Goal: Task Accomplishment & Management: Complete application form

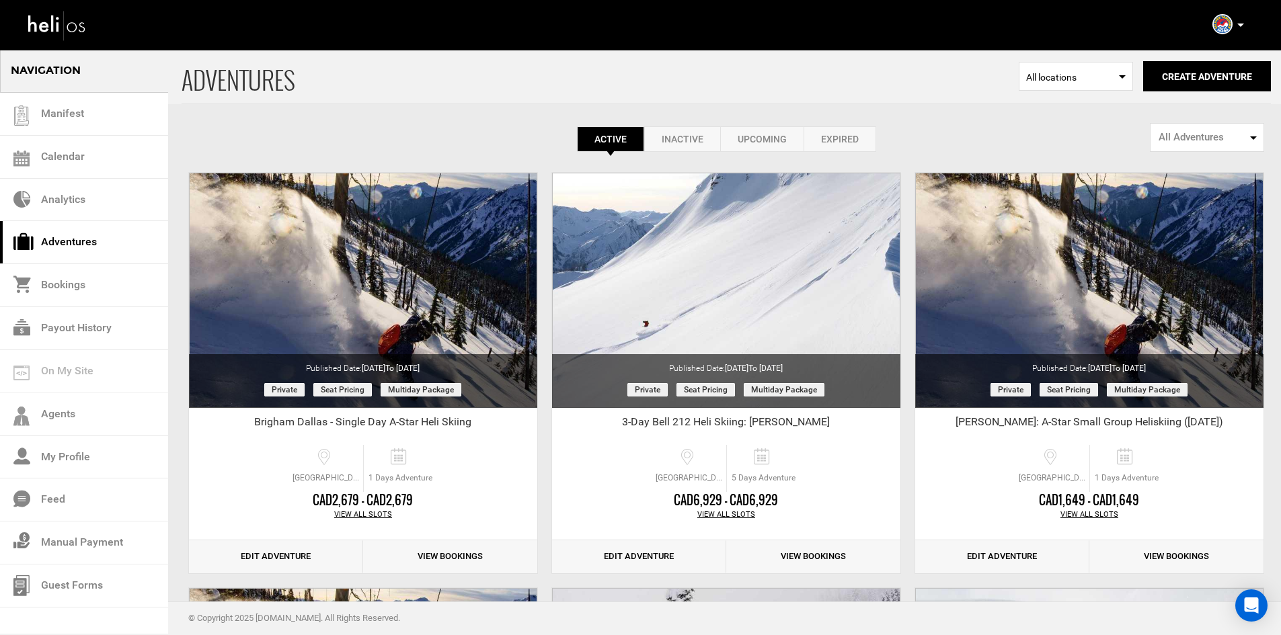
click at [1241, 26] on icon at bounding box center [1240, 25] width 7 height 3
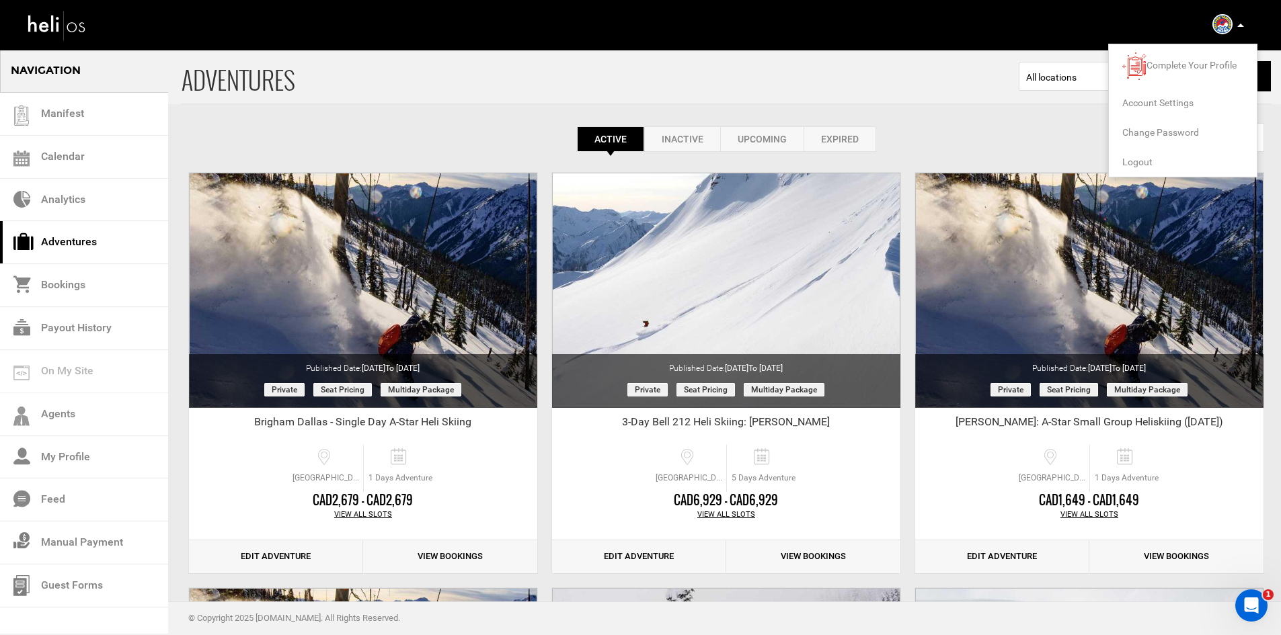
click at [1136, 161] on span "Logout" at bounding box center [1137, 162] width 30 height 11
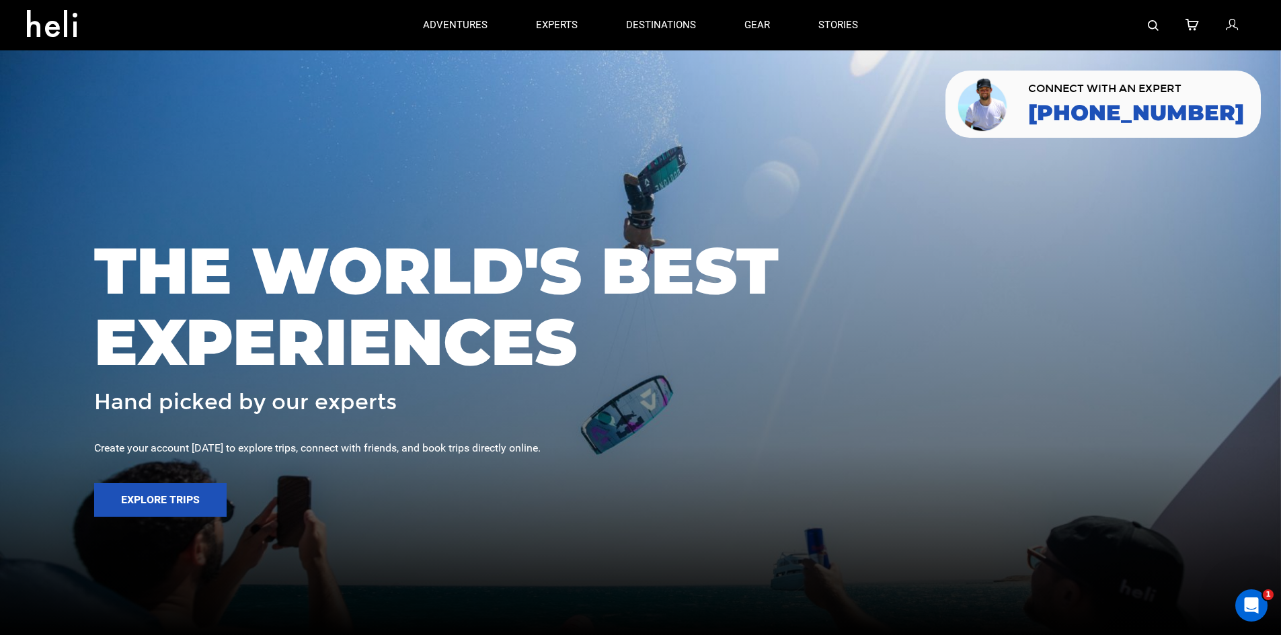
click at [1152, 28] on img at bounding box center [1153, 25] width 11 height 11
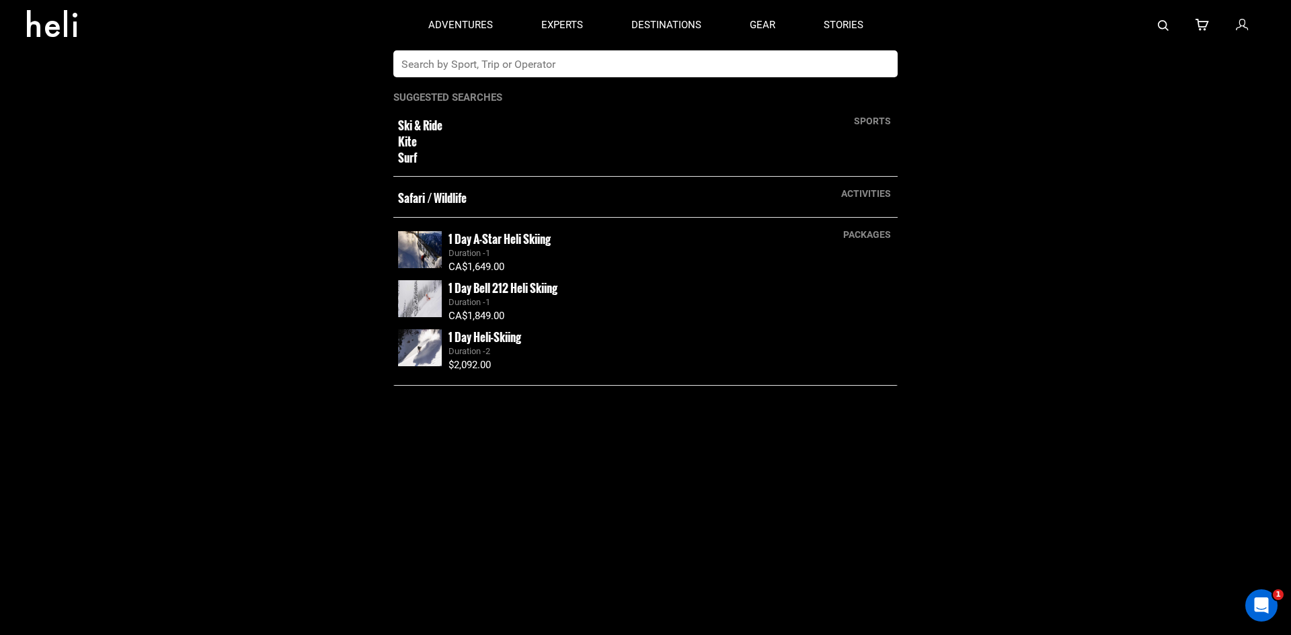
click at [678, 70] on input "text" at bounding box center [631, 63] width 477 height 27
type input "shimamaki"
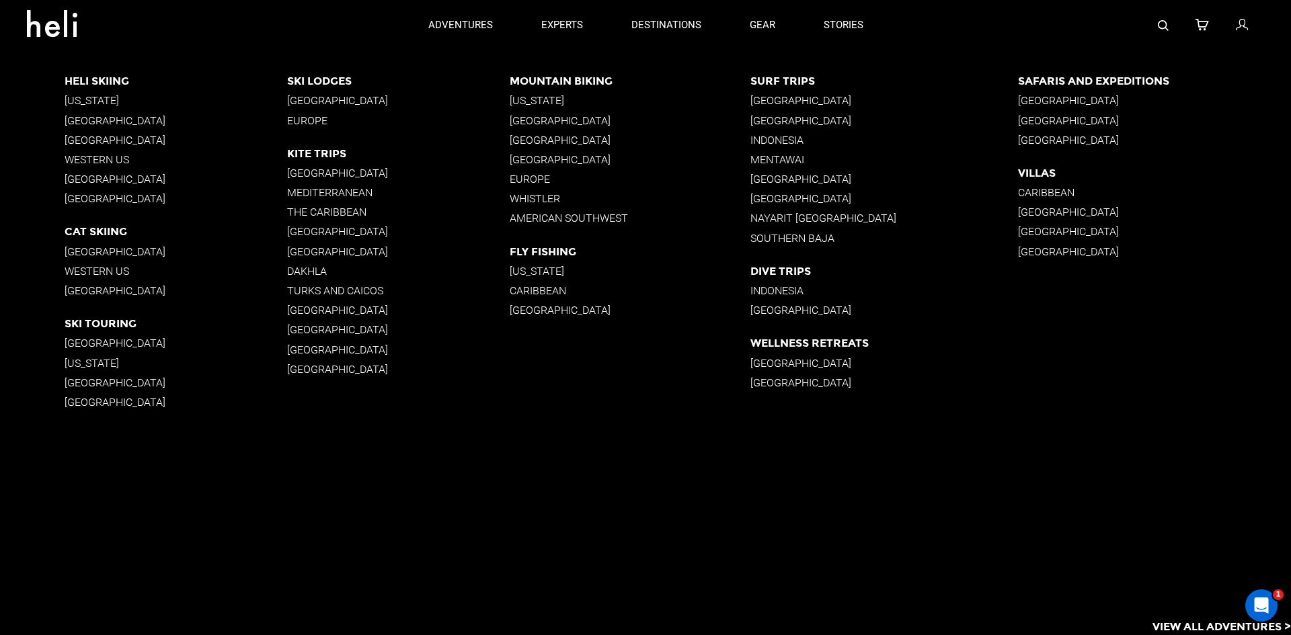
click at [85, 284] on p "[GEOGRAPHIC_DATA]" at bounding box center [176, 290] width 223 height 13
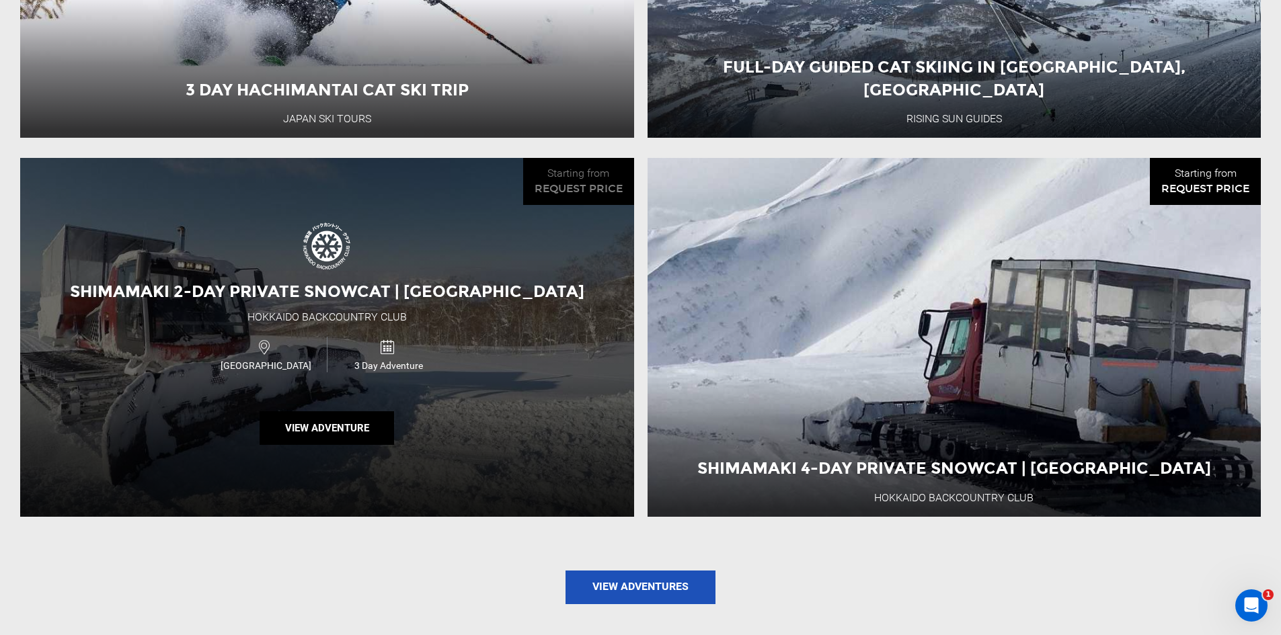
scroll to position [1614, 0]
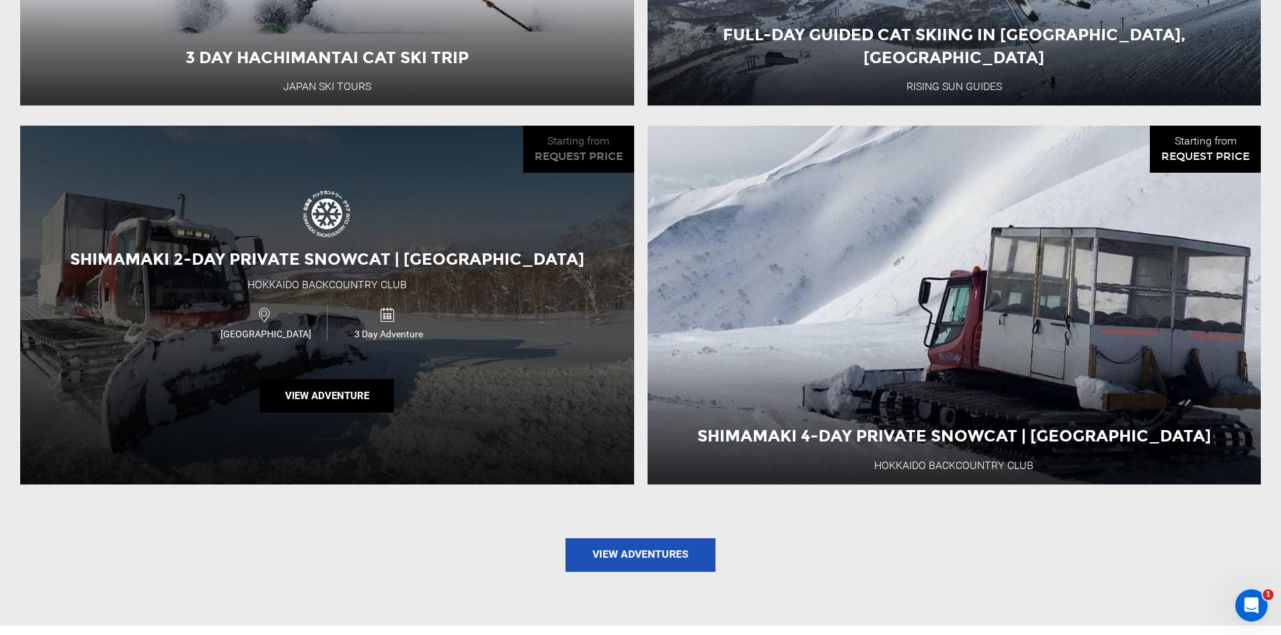
click at [159, 292] on div "Shimamaki 2-Day Private Snowcat | [GEOGRAPHIC_DATA] [GEOGRAPHIC_DATA] Backcount…" at bounding box center [327, 305] width 614 height 358
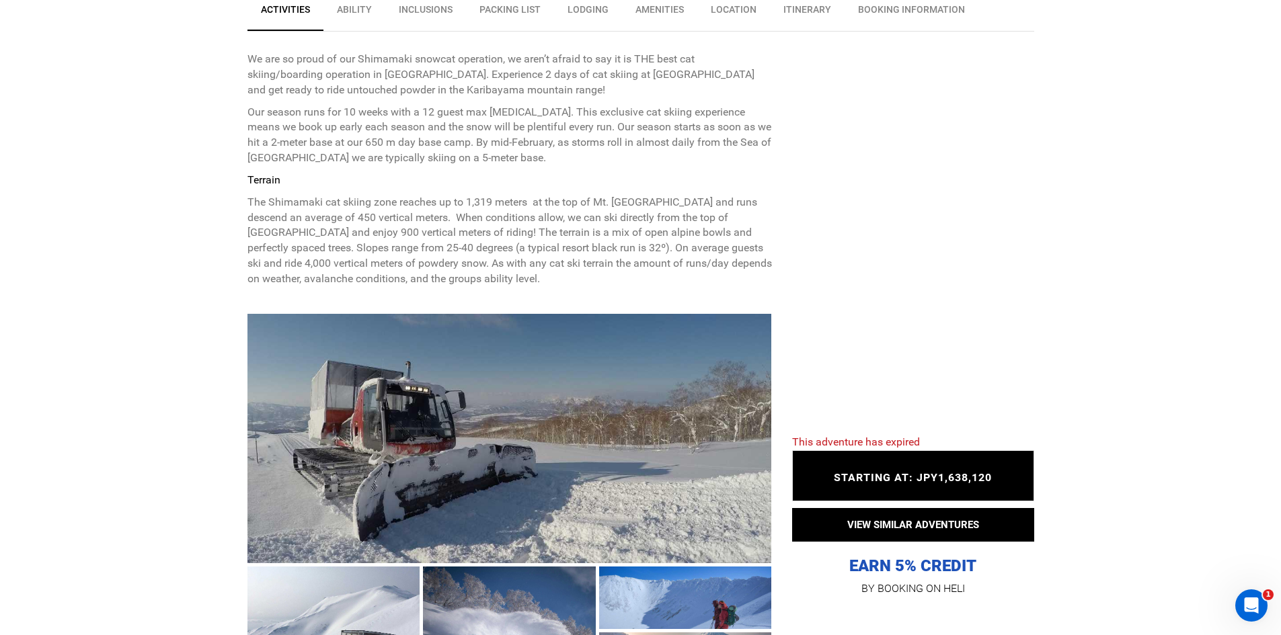
scroll to position [605, 0]
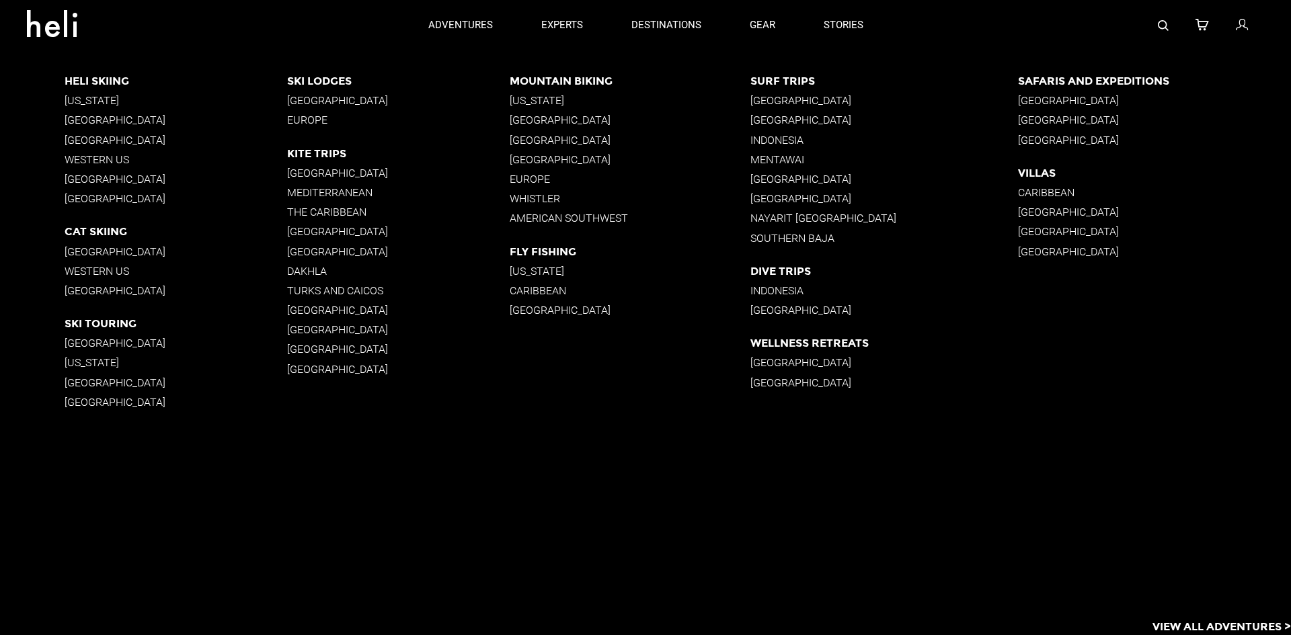
click at [70, 287] on p "[GEOGRAPHIC_DATA]" at bounding box center [176, 290] width 223 height 13
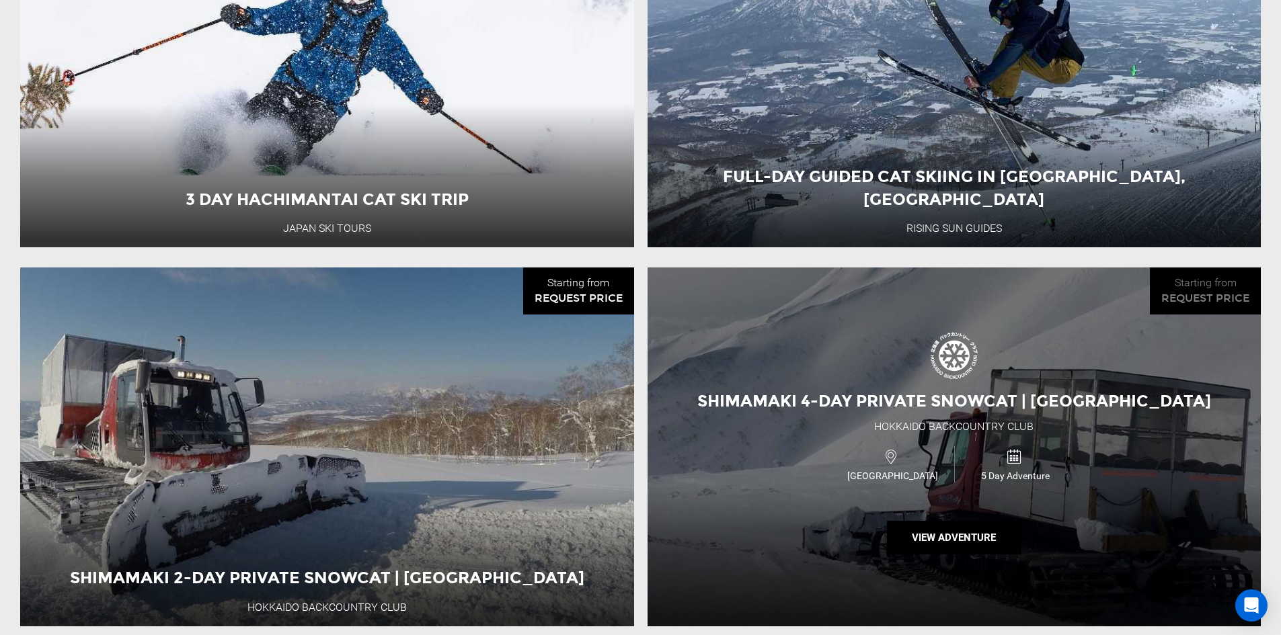
scroll to position [1614, 0]
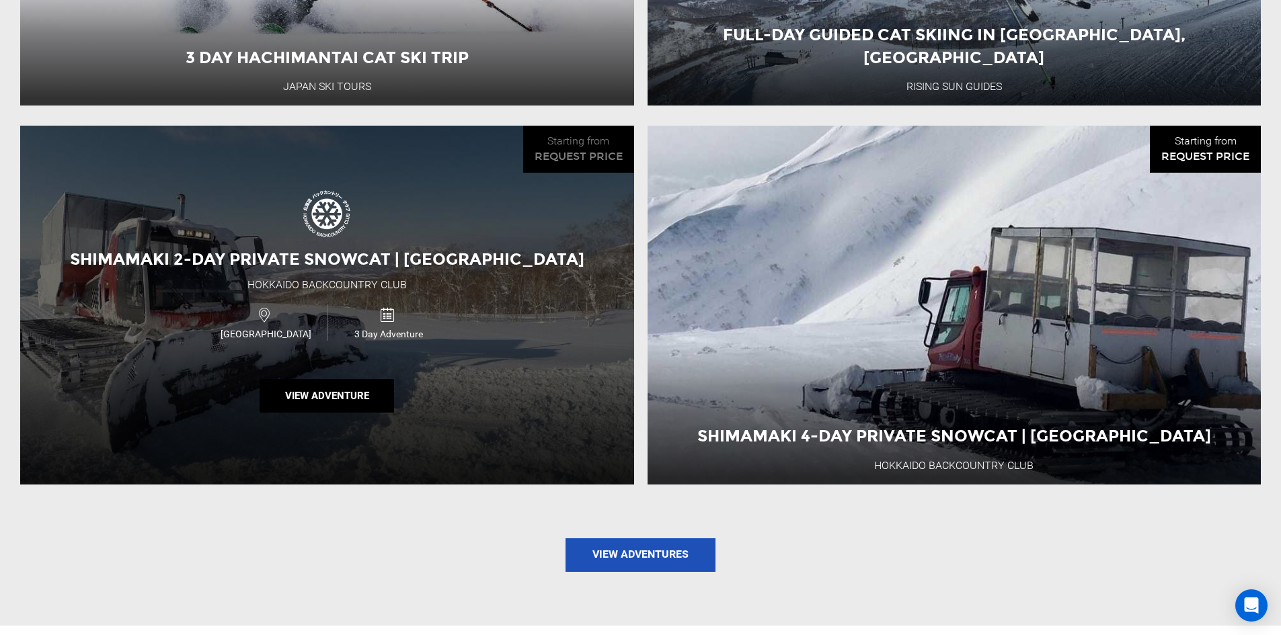
click at [319, 276] on div "Shimamaki 2-Day Private Snowcat | [GEOGRAPHIC_DATA] [GEOGRAPHIC_DATA] Backcount…" at bounding box center [327, 305] width 614 height 358
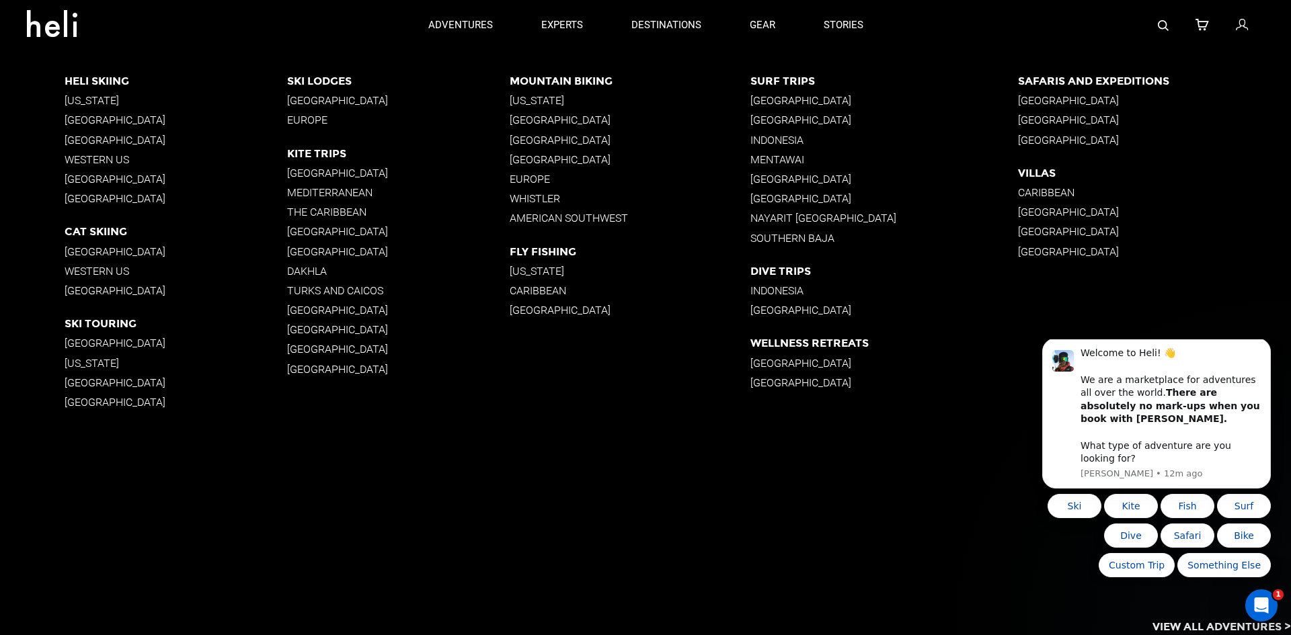
click at [83, 286] on p "[GEOGRAPHIC_DATA]" at bounding box center [176, 290] width 223 height 13
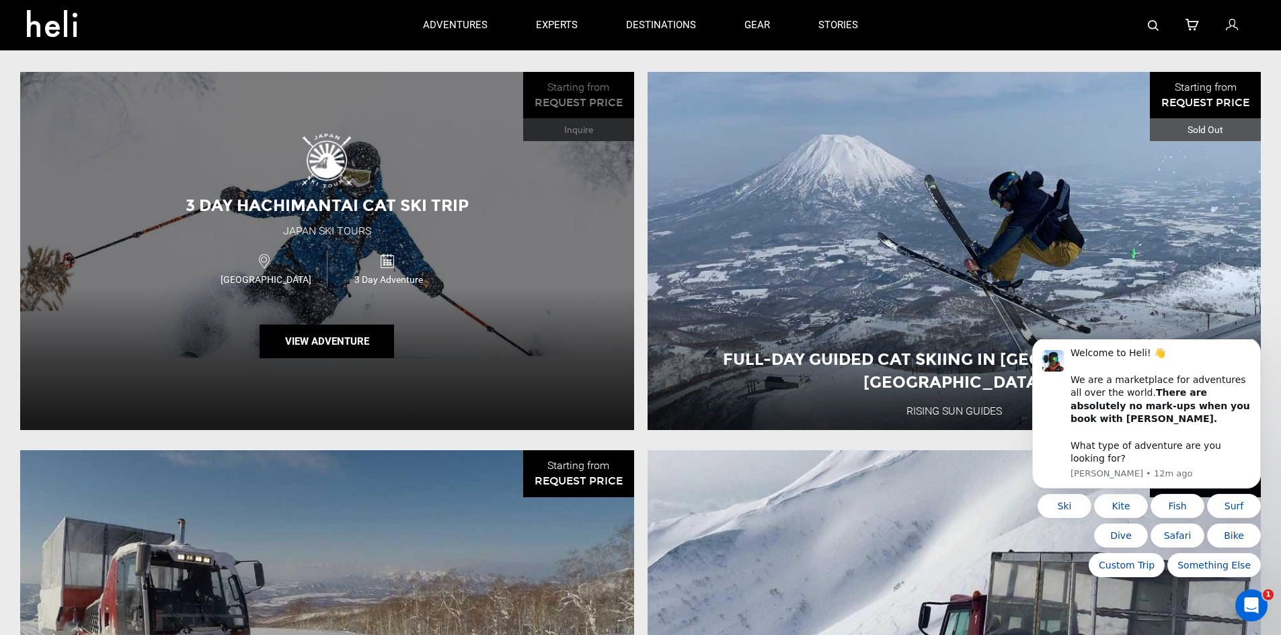
scroll to position [1278, 0]
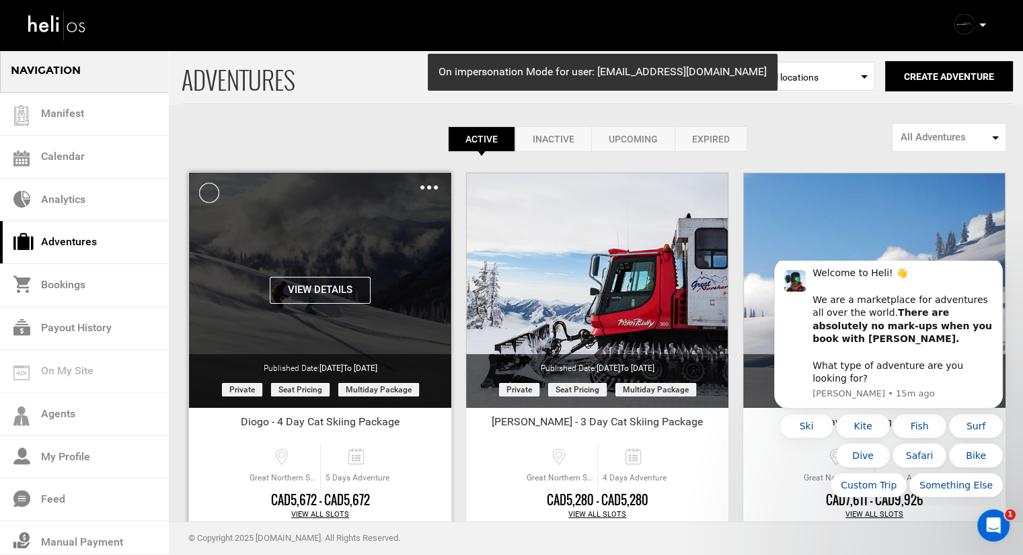
click at [425, 188] on img at bounding box center [428, 188] width 17 height 4
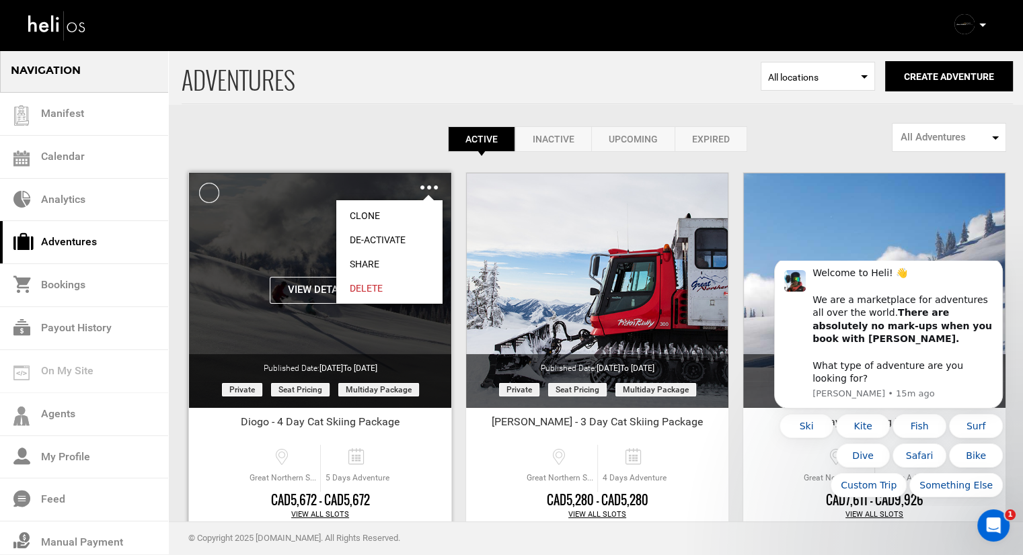
click at [401, 214] on link "Clone" at bounding box center [389, 216] width 106 height 24
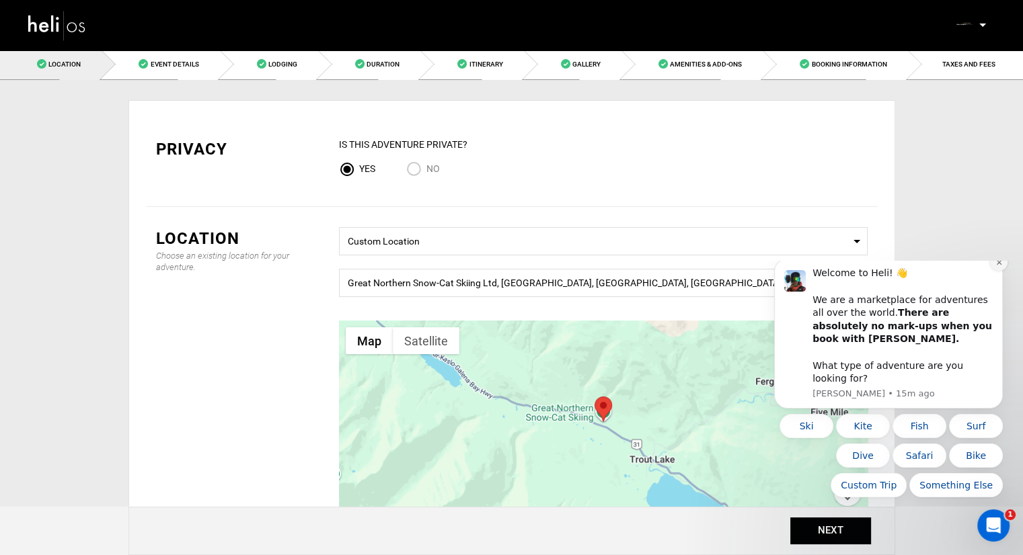
click at [1002, 266] on icon "Dismiss notification" at bounding box center [998, 262] width 7 height 7
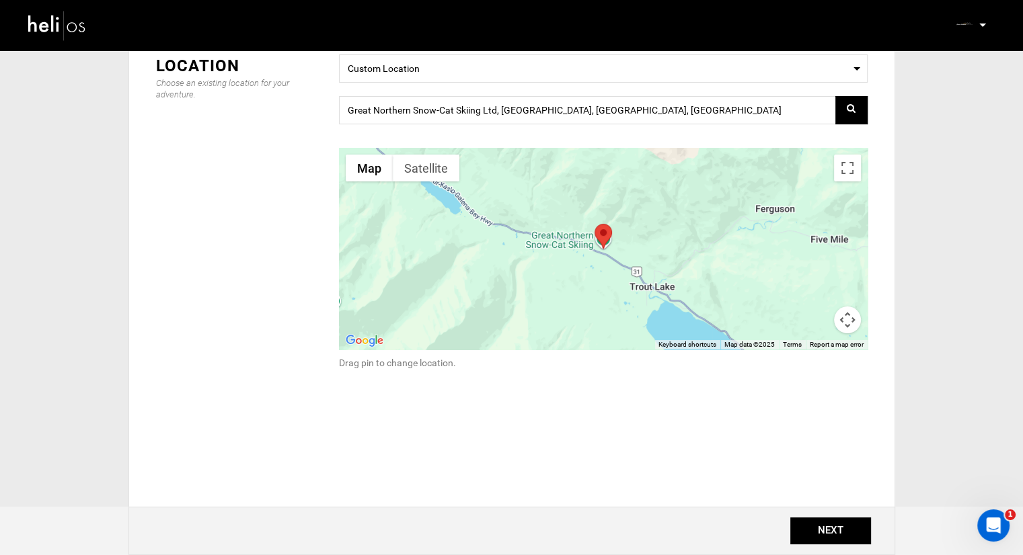
scroll to position [186, 0]
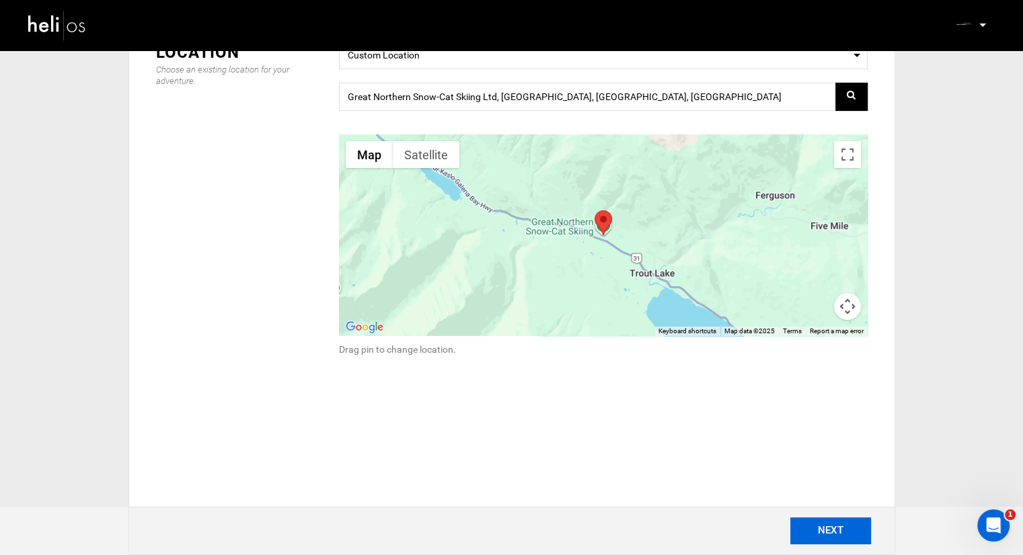
click at [801, 534] on button "NEXT" at bounding box center [830, 531] width 81 height 27
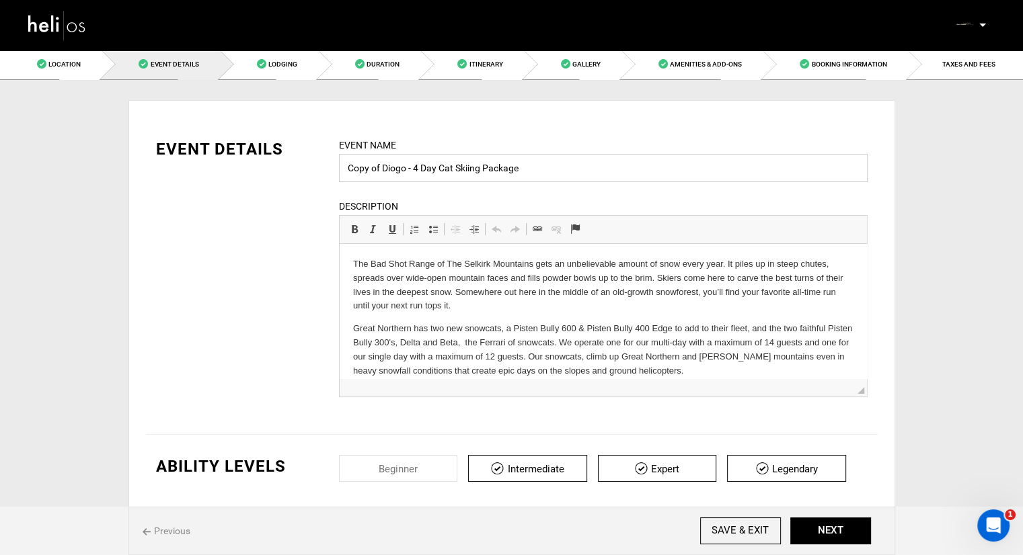
click at [419, 169] on input "Copy of Diogo - 4 Day Cat Skiing Package" at bounding box center [603, 168] width 529 height 28
drag, startPoint x: 405, startPoint y: 167, endPoint x: 348, endPoint y: 165, distance: 57.9
click at [348, 165] on input "Copy of Diogo - 3 Day Cat Skiing Package" at bounding box center [603, 168] width 529 height 28
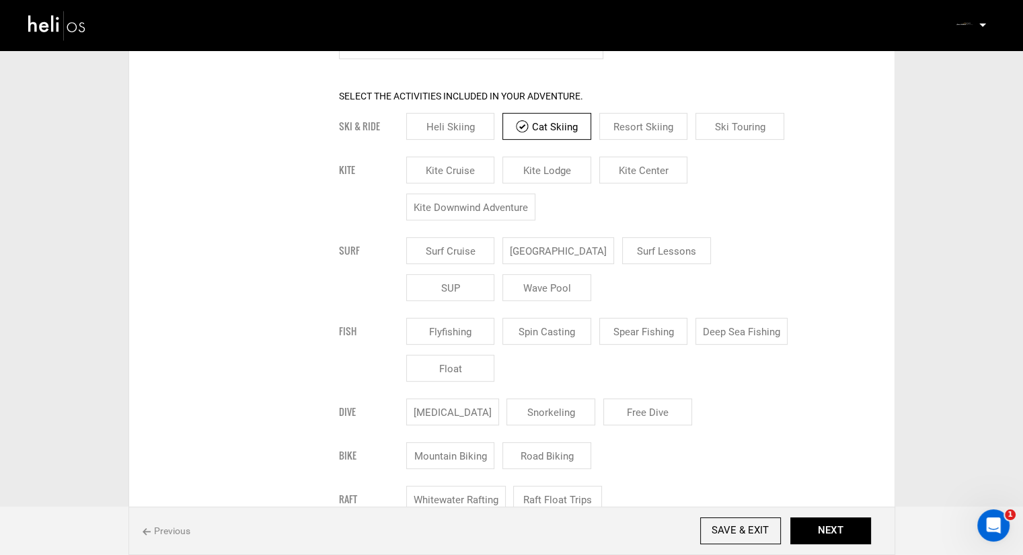
scroll to position [538, 0]
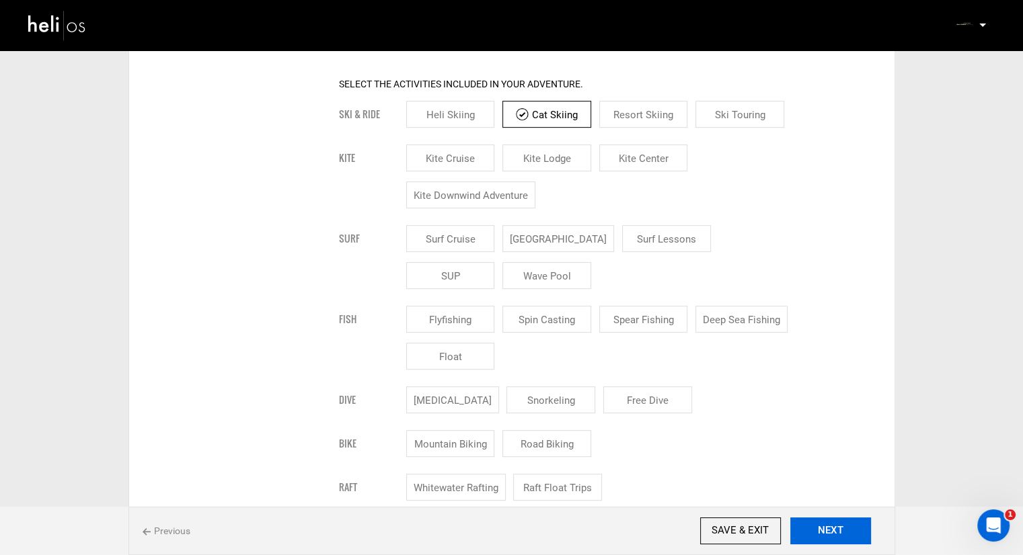
type input "Dan Krieger - 3 Day Cat Skiing Package"
click at [845, 521] on button "NEXT" at bounding box center [830, 531] width 81 height 27
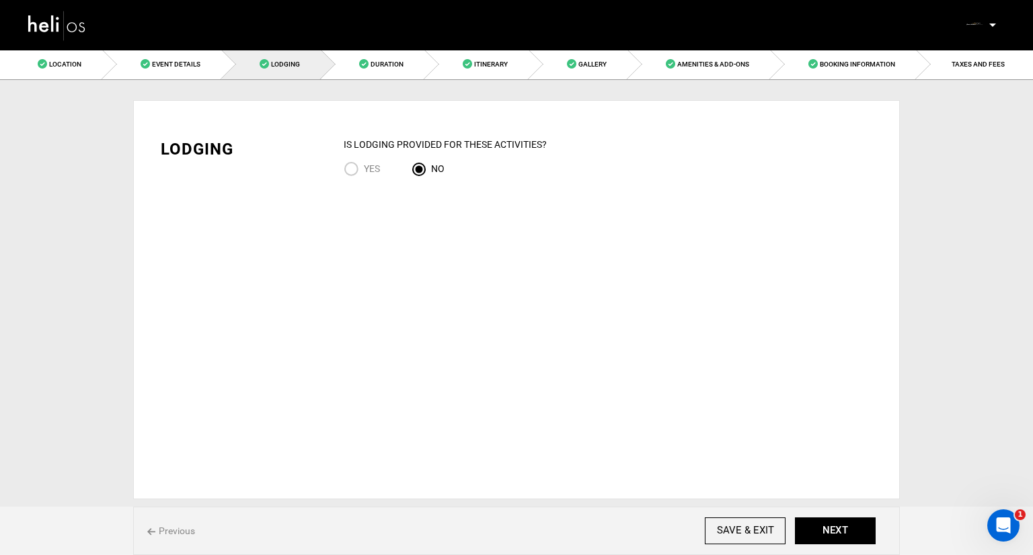
click at [362, 175] on input "YES" at bounding box center [354, 170] width 20 height 18
radio input "true"
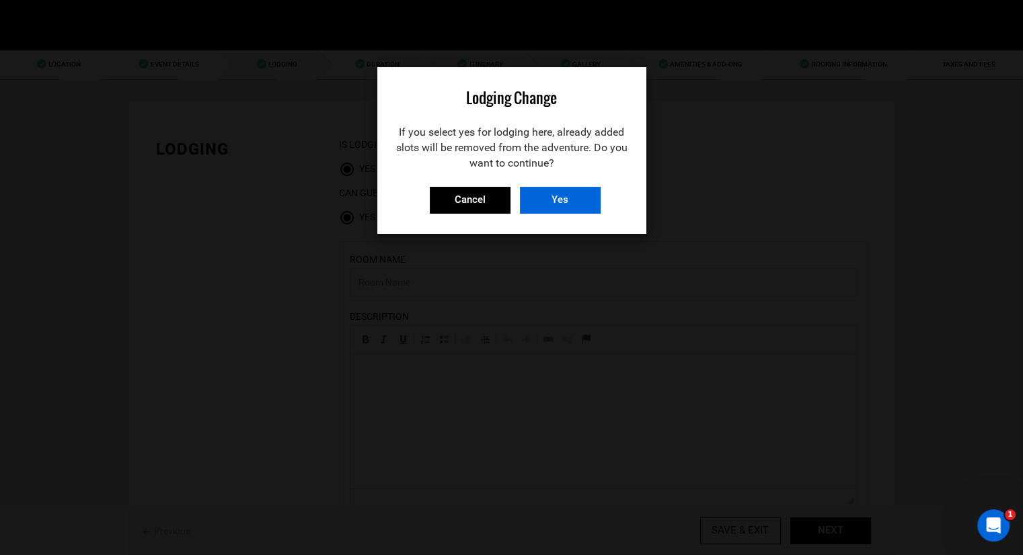
click at [547, 200] on input "Yes" at bounding box center [560, 200] width 81 height 27
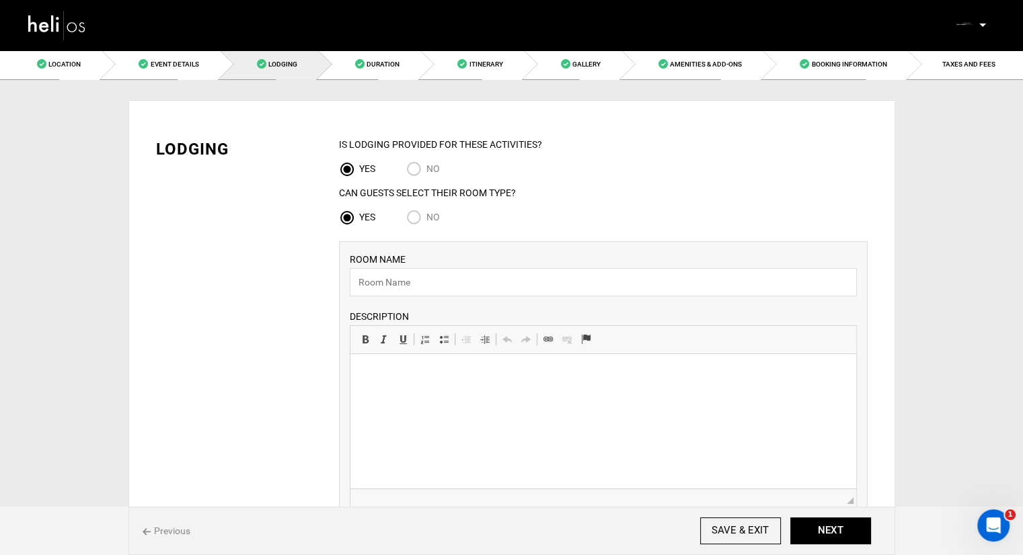
click at [412, 223] on input "No" at bounding box center [416, 219] width 20 height 18
radio input "true"
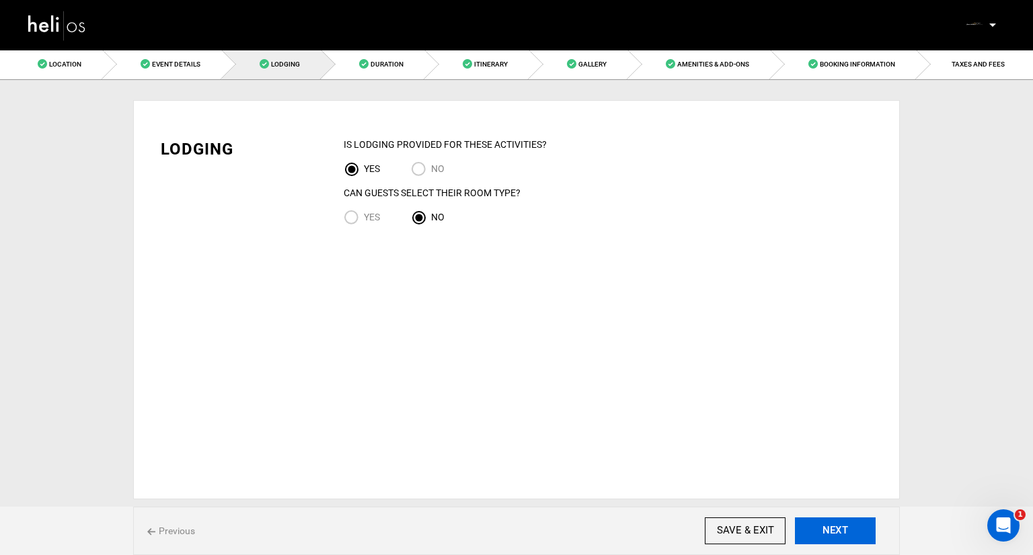
click at [816, 529] on button "NEXT" at bounding box center [835, 531] width 81 height 27
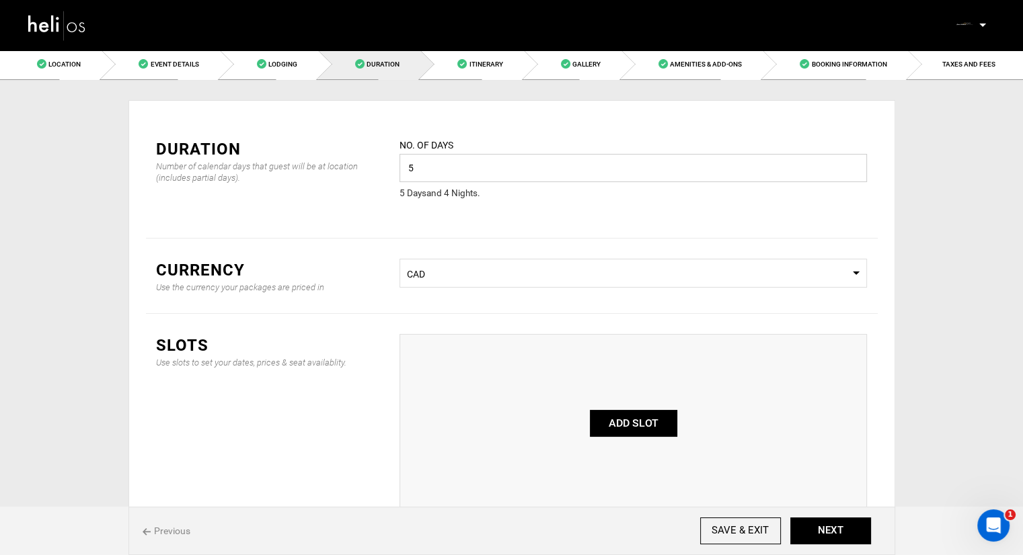
click at [470, 166] on input "5" at bounding box center [632, 168] width 467 height 28
type input "4"
click at [511, 219] on div "Duration Number of calendar days that guest will be at location (includes parti…" at bounding box center [512, 178] width 732 height 121
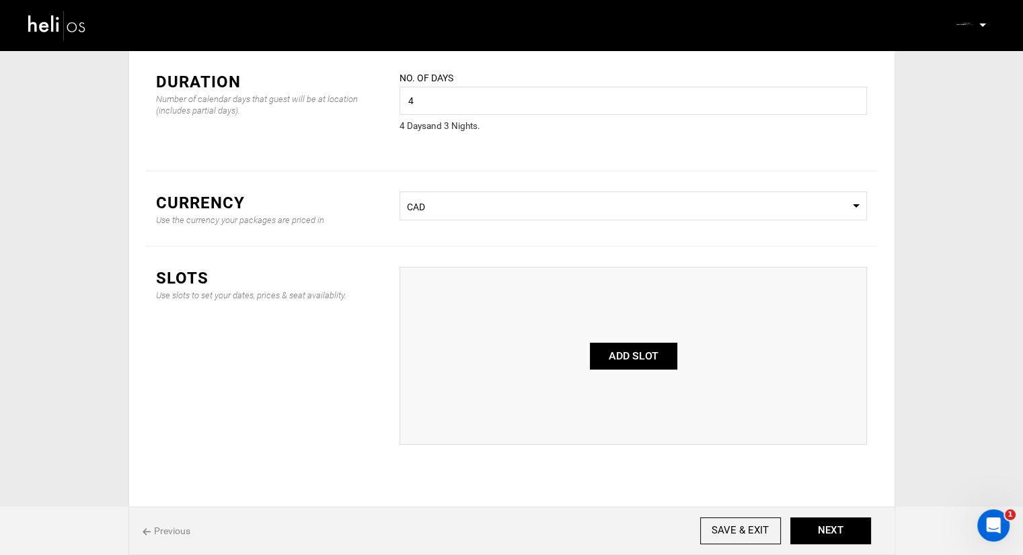
click at [626, 364] on button "ADD SLOT" at bounding box center [633, 356] width 87 height 27
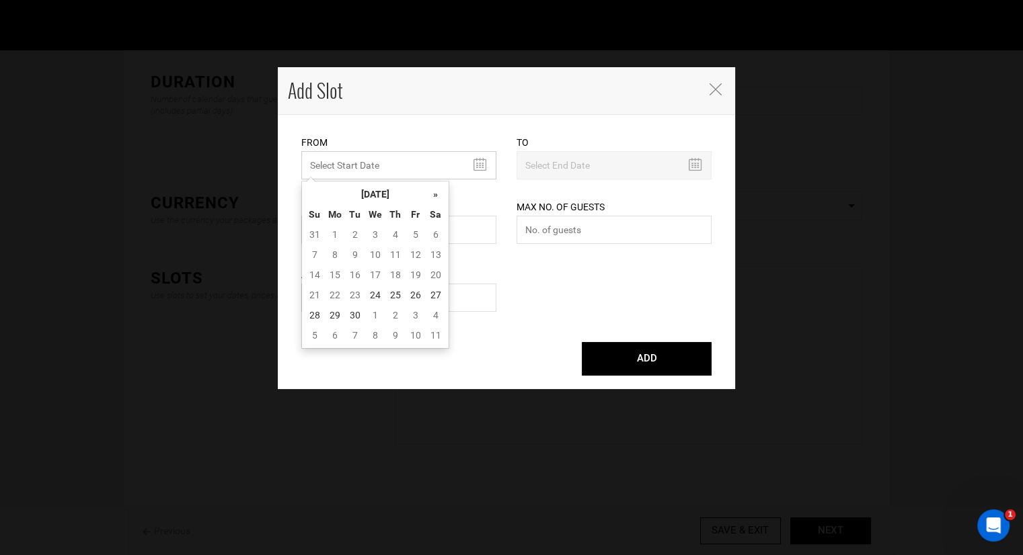
click at [476, 165] on input "MINIMUM NUMBER OF NIGHTS" at bounding box center [398, 165] width 195 height 28
click at [432, 195] on th "»" at bounding box center [436, 194] width 20 height 20
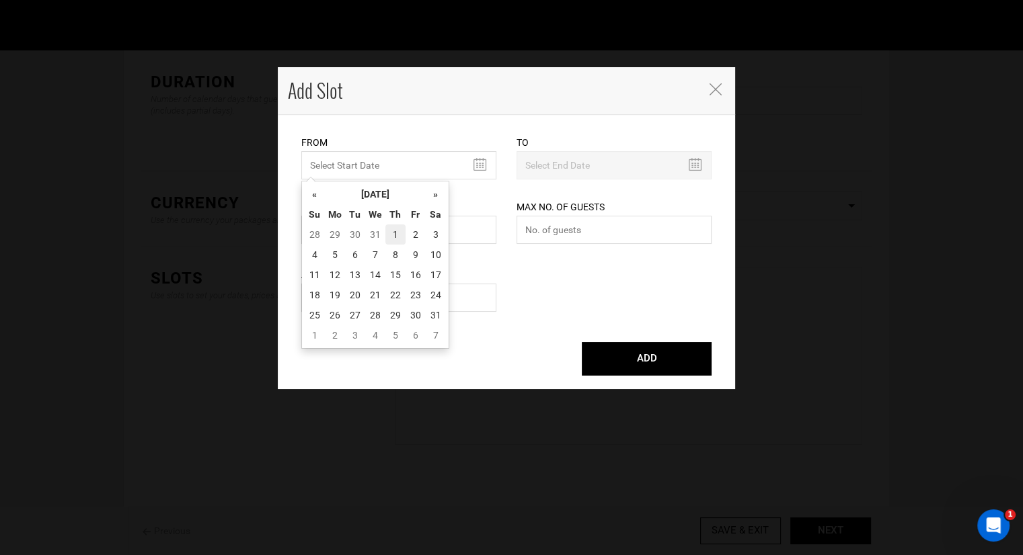
click at [391, 232] on td "1" at bounding box center [395, 235] width 20 height 20
type input "01/01/2026"
type input "01/04/2026"
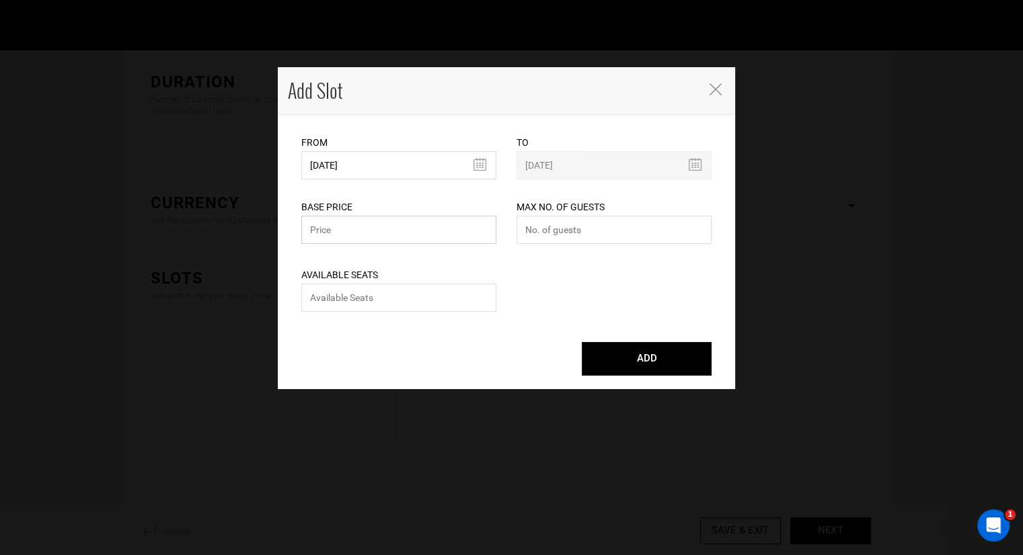
click at [398, 227] on input "text" at bounding box center [398, 230] width 195 height 28
type input "4443"
click at [527, 229] on input "number" at bounding box center [613, 230] width 195 height 28
type input "4"
click at [438, 297] on input "number" at bounding box center [398, 298] width 195 height 28
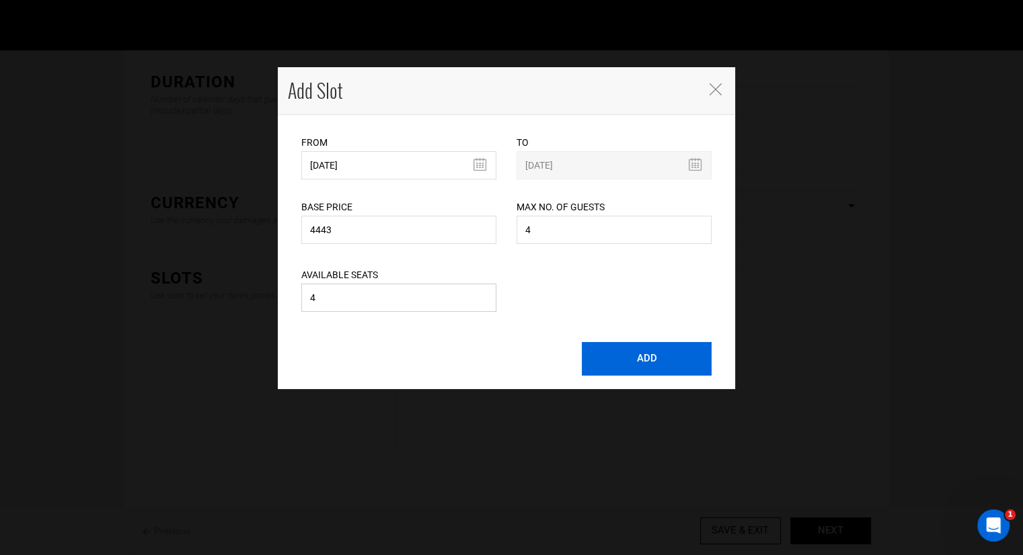
type input "4"
click at [635, 349] on button "ADD" at bounding box center [647, 359] width 130 height 34
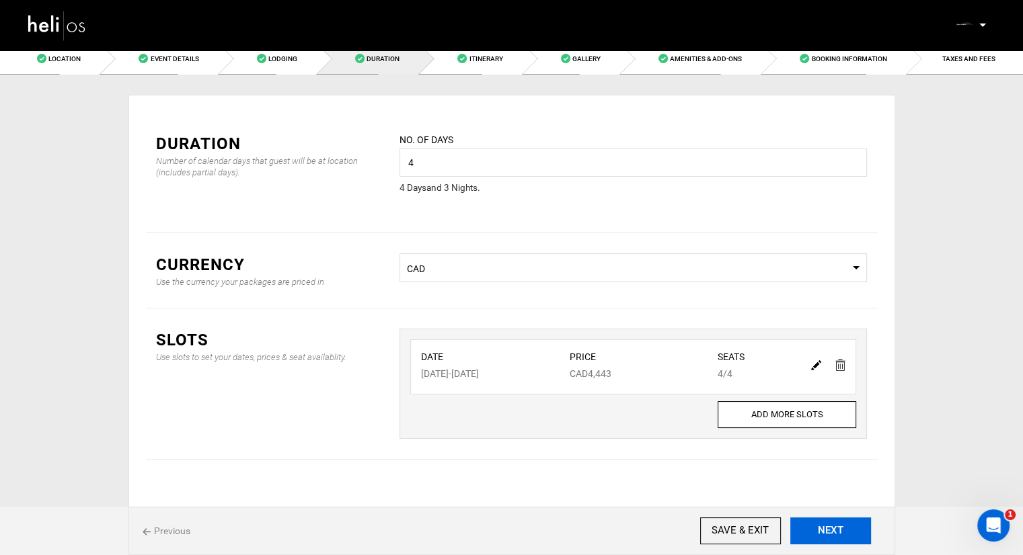
scroll to position [0, 0]
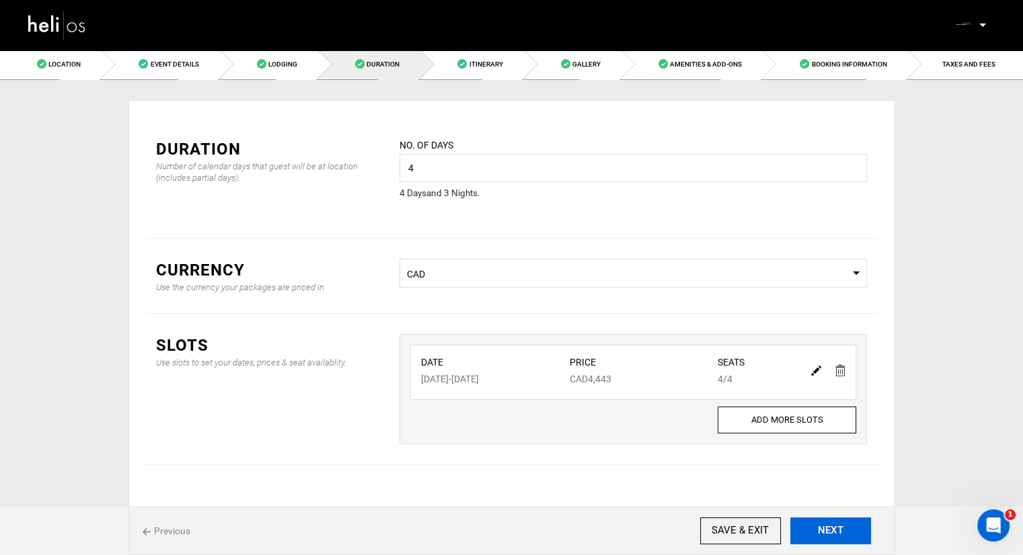
click at [827, 526] on button "NEXT" at bounding box center [830, 531] width 81 height 27
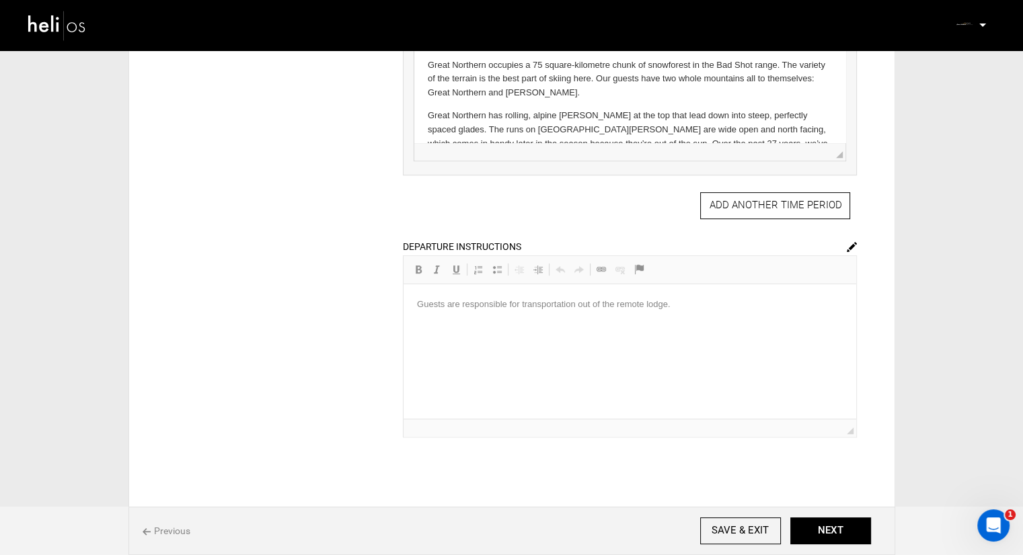
scroll to position [824, 0]
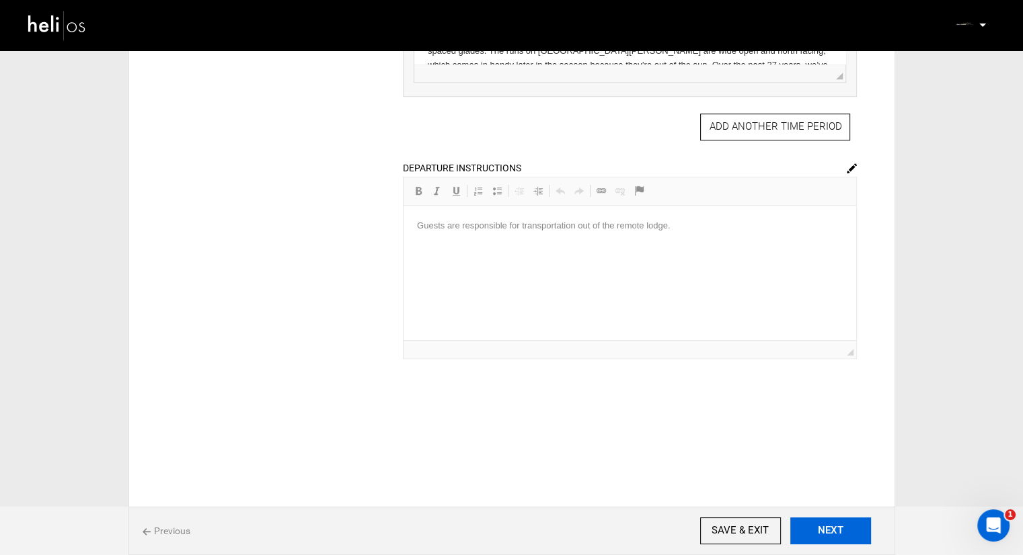
click at [812, 528] on button "NEXT" at bounding box center [830, 531] width 81 height 27
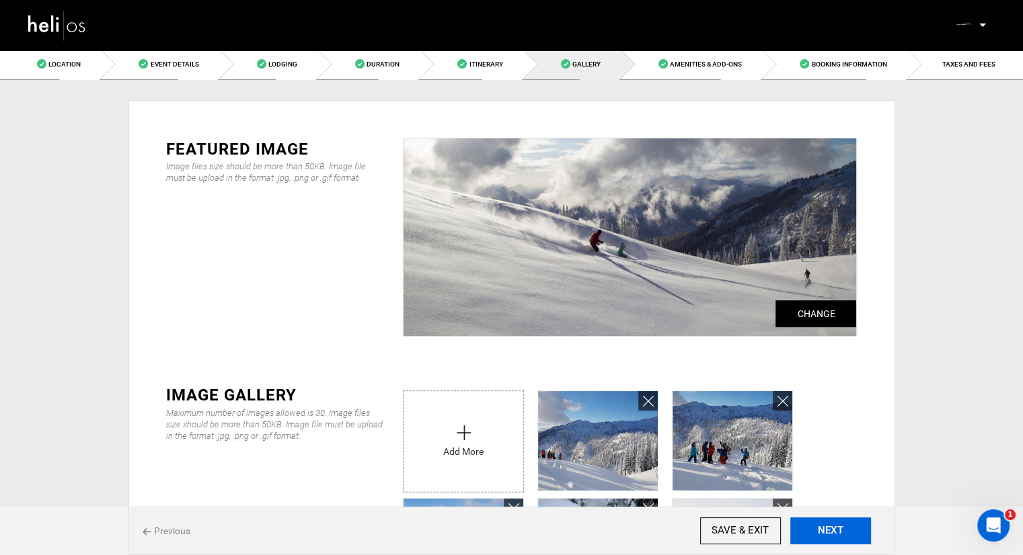
click at [812, 527] on button "NEXT" at bounding box center [830, 531] width 81 height 27
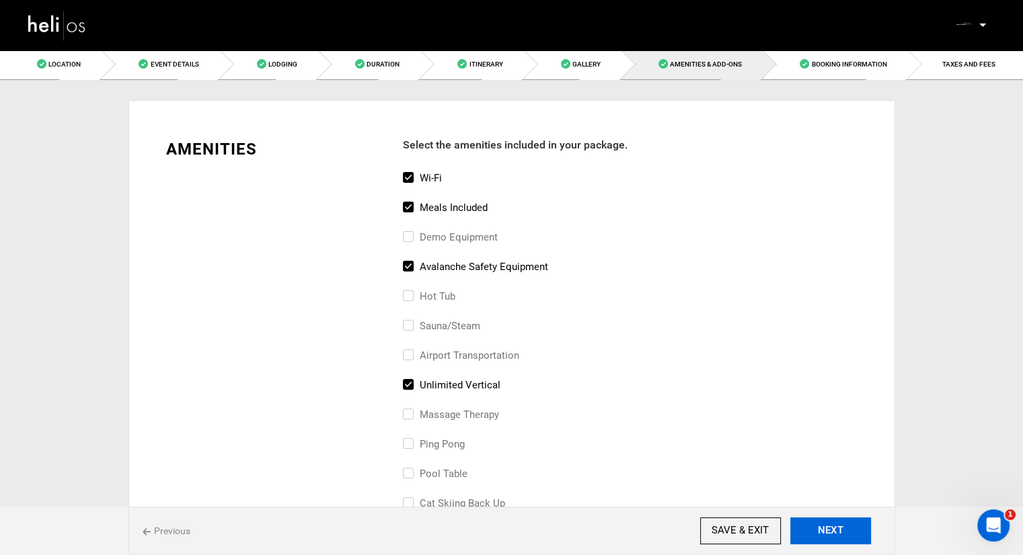
click at [832, 525] on button "NEXT" at bounding box center [830, 531] width 81 height 27
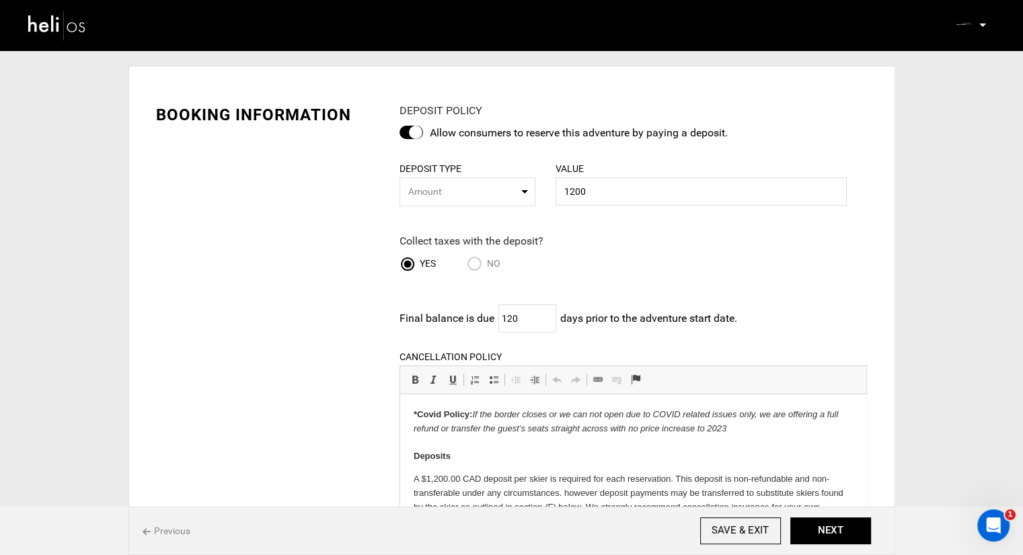
scroll to position [67, 0]
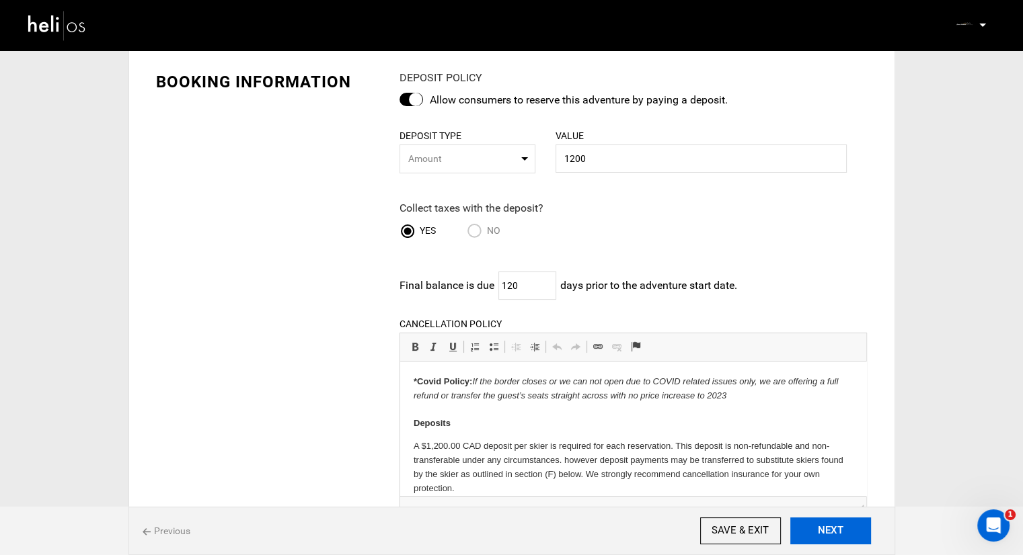
click at [841, 524] on button "NEXT" at bounding box center [830, 531] width 81 height 27
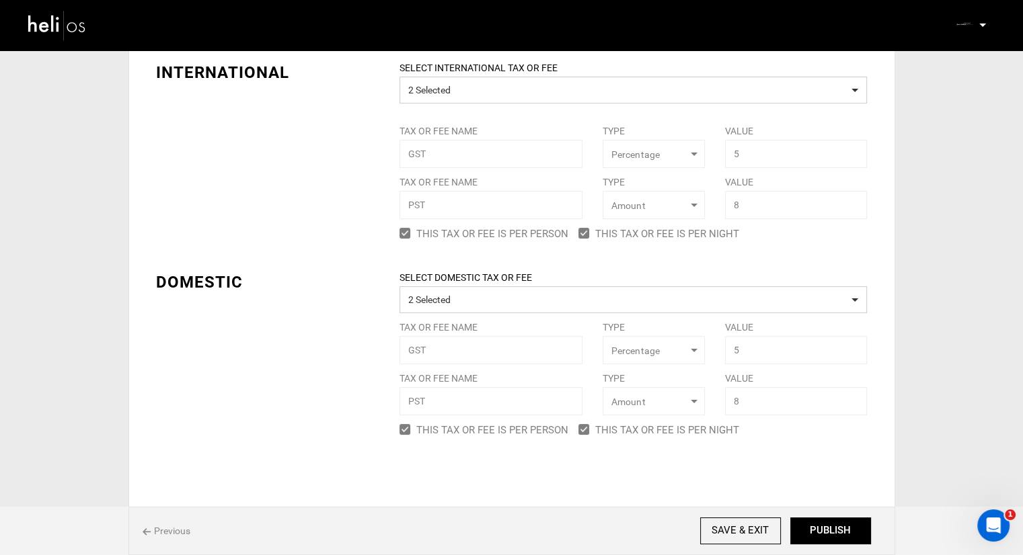
scroll to position [137, 0]
click at [831, 533] on button "PUBLISH" at bounding box center [830, 531] width 81 height 27
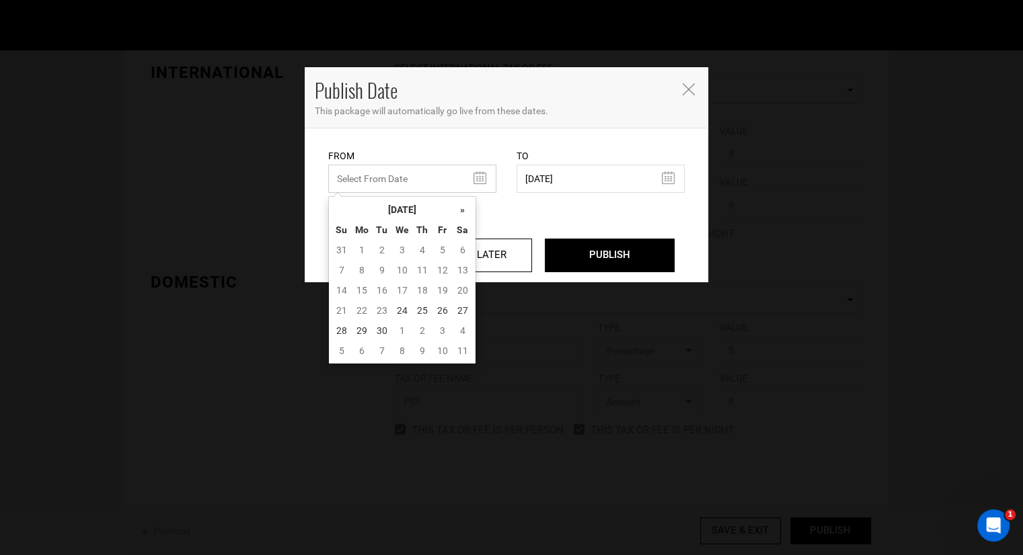
click at [475, 173] on input "text" at bounding box center [412, 179] width 168 height 28
click at [467, 201] on th "»" at bounding box center [463, 210] width 20 height 20
click at [466, 202] on th "»" at bounding box center [463, 210] width 20 height 20
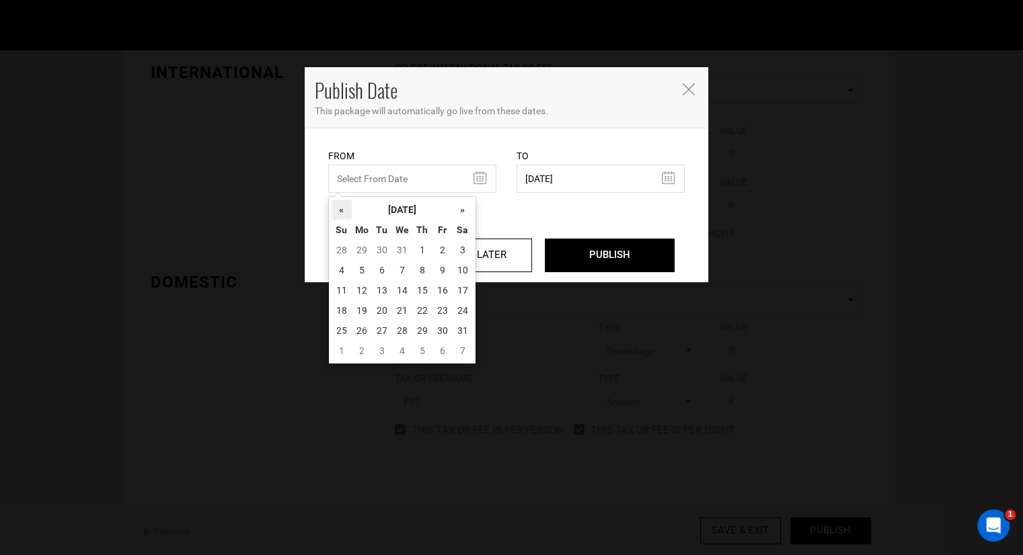
click at [350, 202] on th "«" at bounding box center [341, 210] width 20 height 20
click at [402, 309] on td "24" at bounding box center [402, 311] width 20 height 20
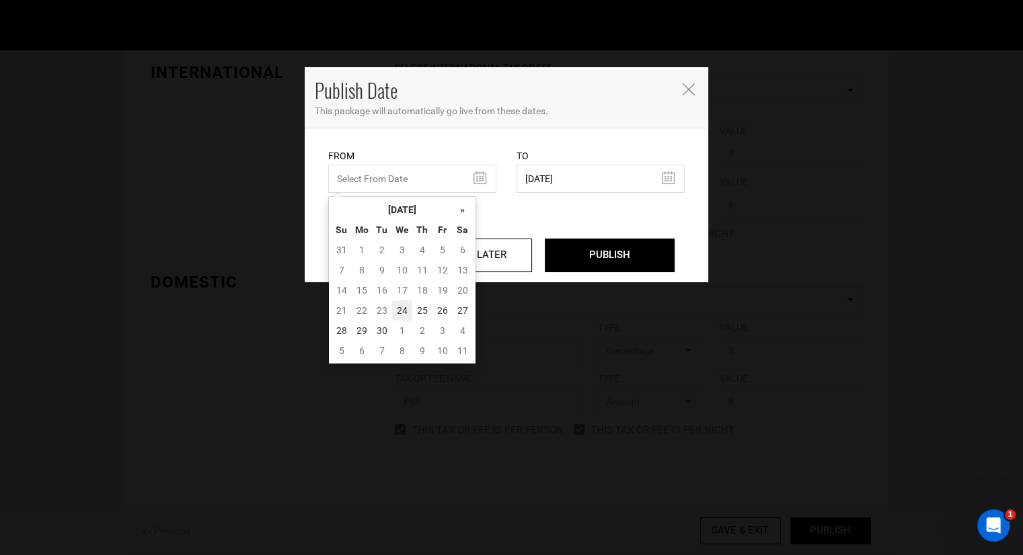
type input "09/24/2025"
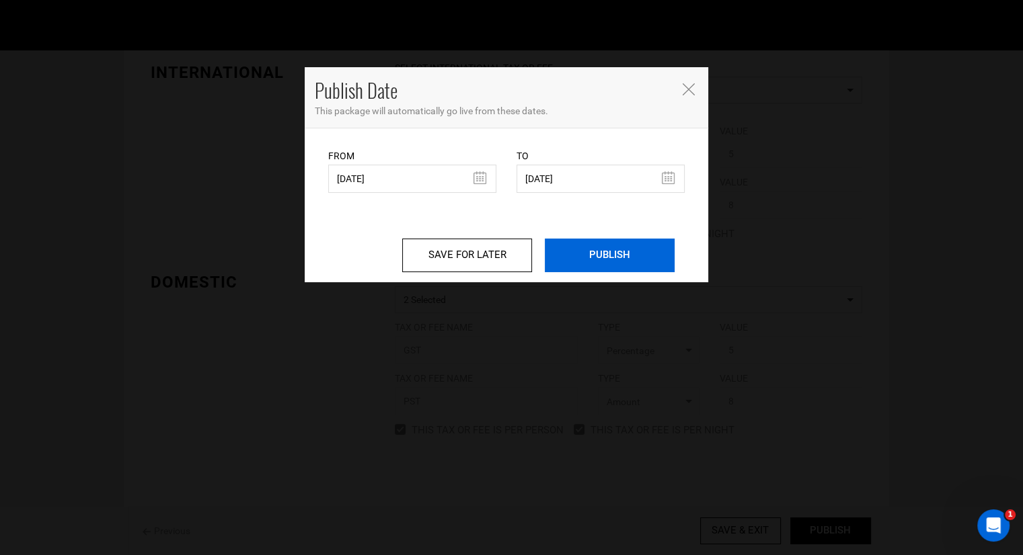
click at [602, 256] on input "PUBLISH" at bounding box center [610, 256] width 130 height 34
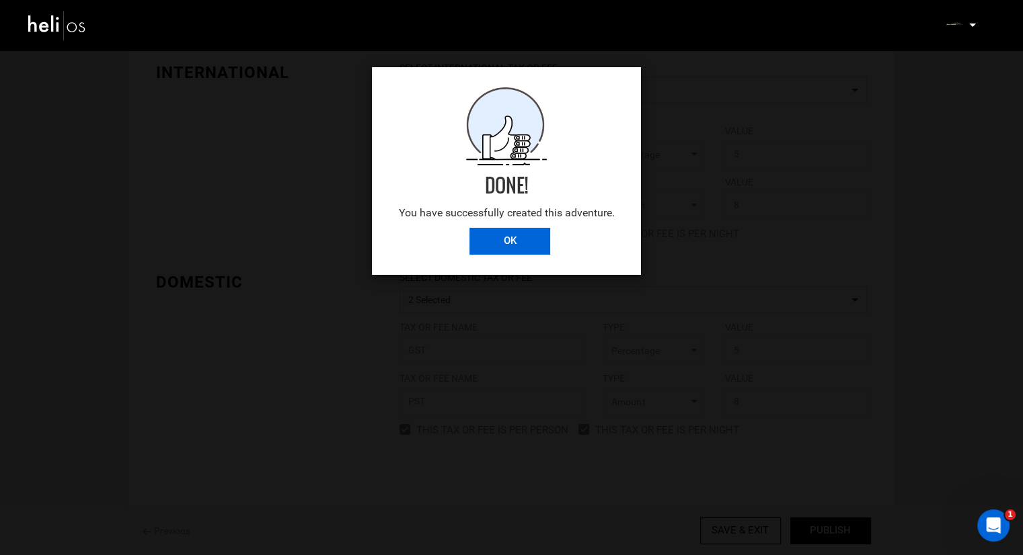
click at [533, 239] on input "OK" at bounding box center [509, 241] width 81 height 27
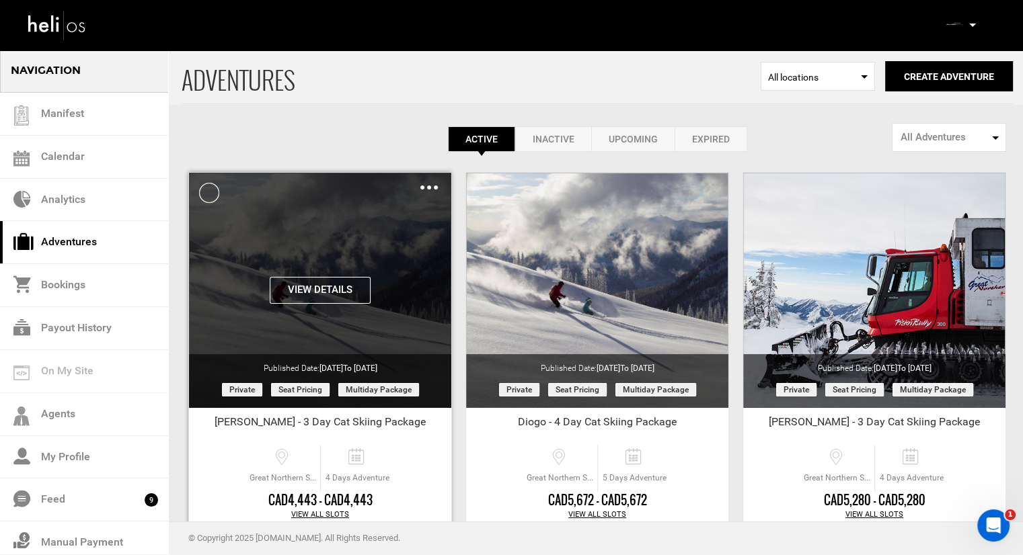
click at [429, 186] on img at bounding box center [428, 188] width 17 height 4
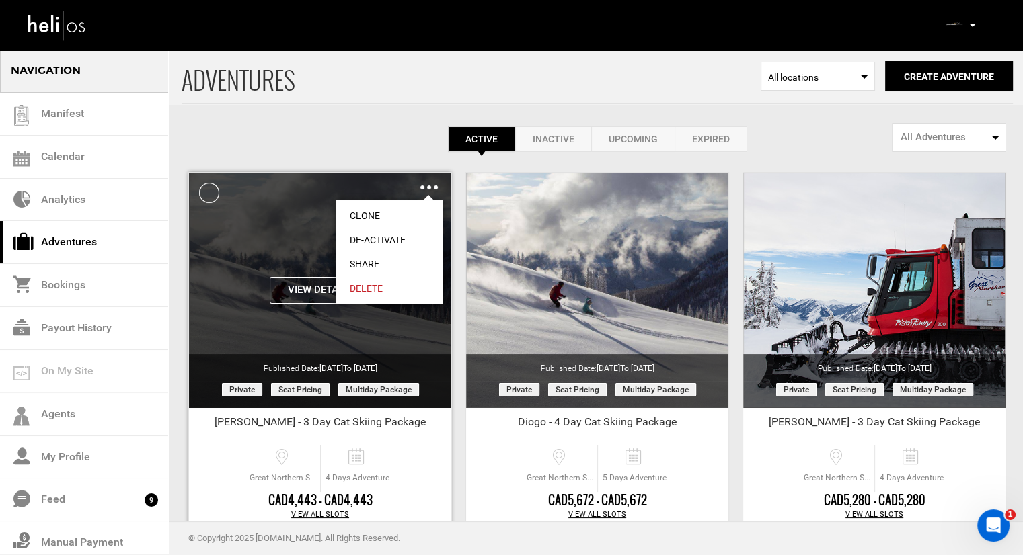
click at [382, 268] on link "Share" at bounding box center [389, 264] width 106 height 24
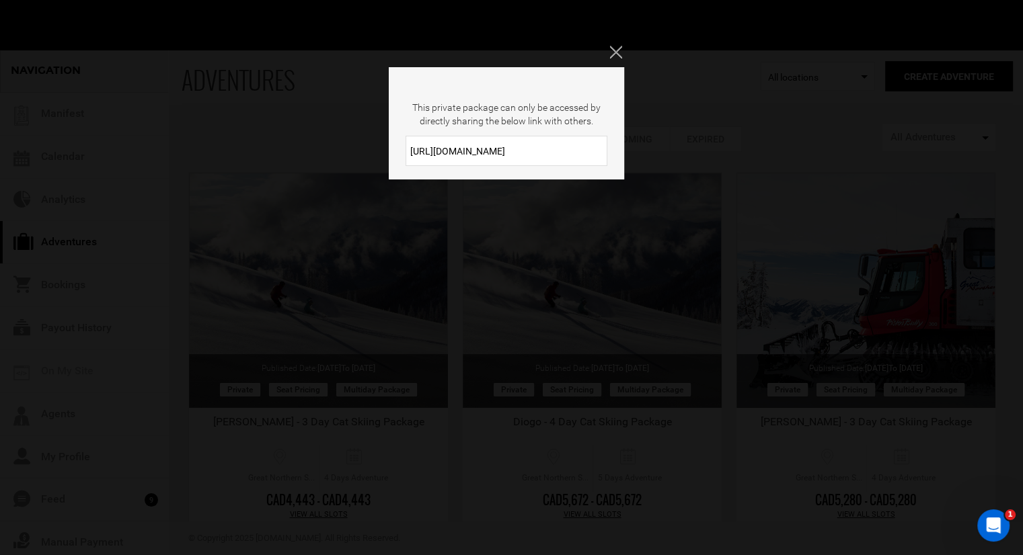
click at [470, 141] on input "https://heli.life/EjxDcz" at bounding box center [506, 151] width 202 height 30
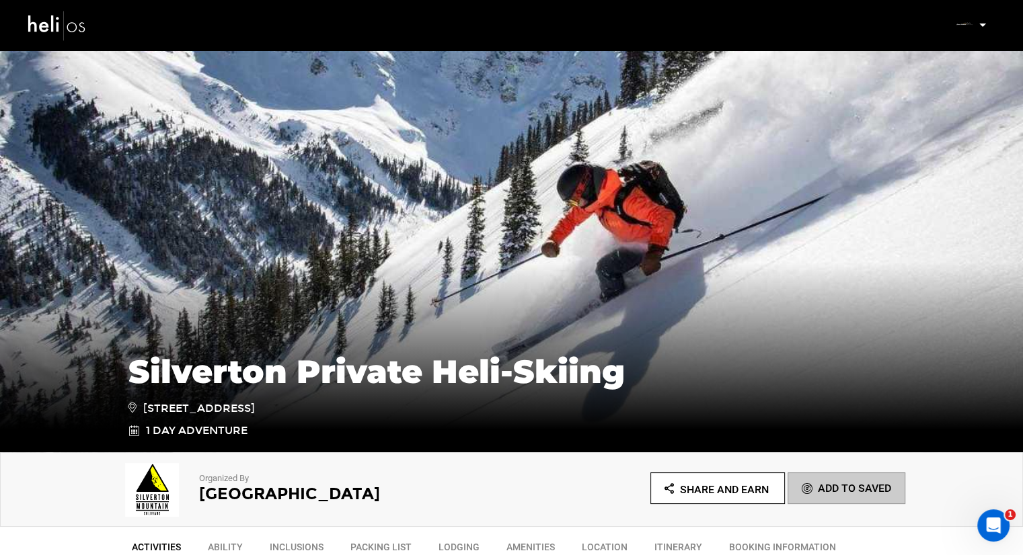
click at [979, 26] on icon at bounding box center [982, 25] width 7 height 3
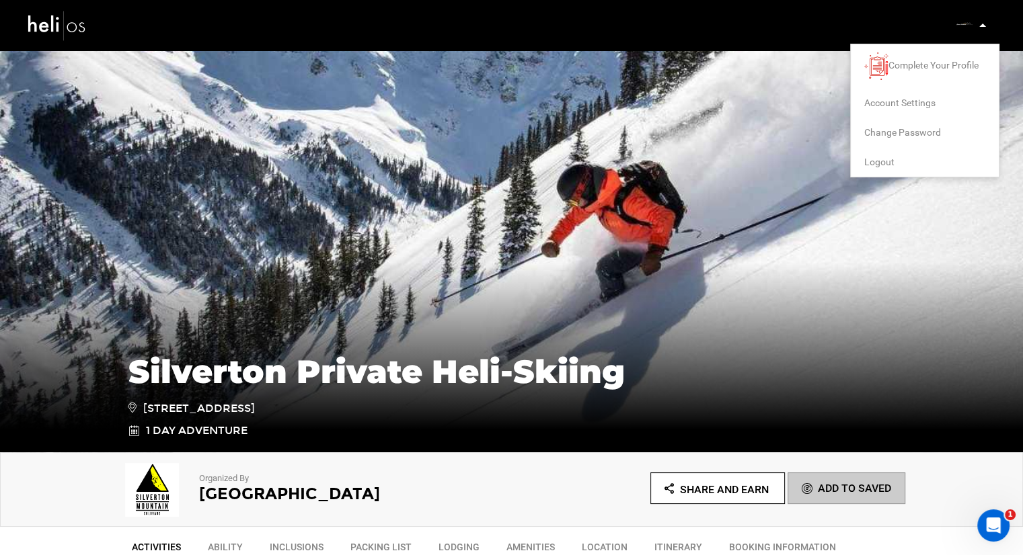
click at [909, 160] on li "Logout" at bounding box center [925, 162] width 148 height 30
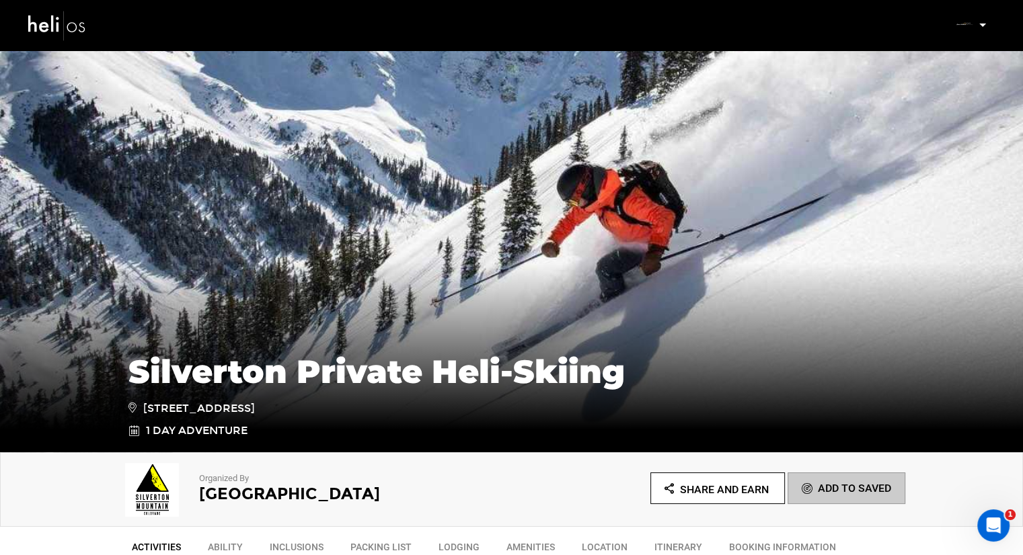
click at [980, 26] on icon at bounding box center [982, 25] width 7 height 3
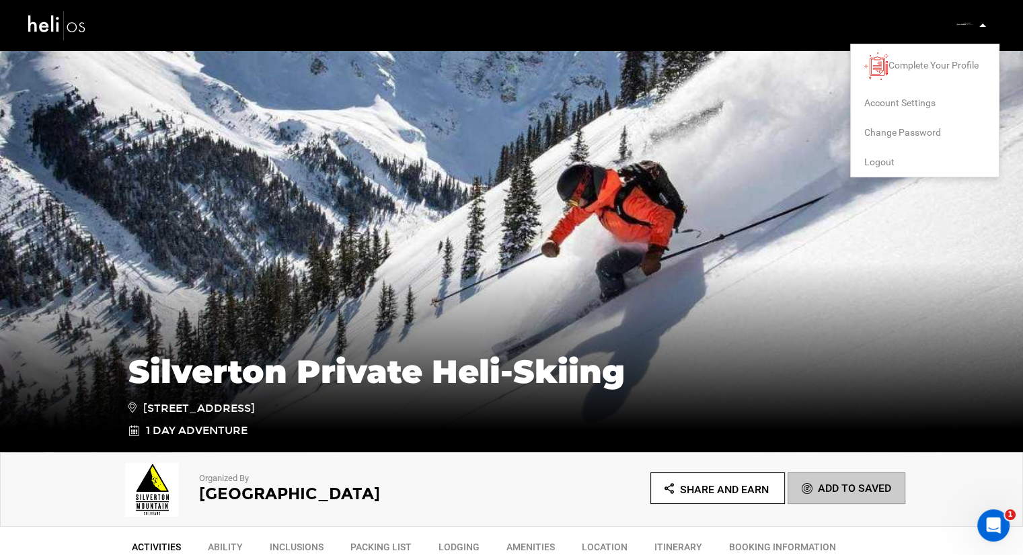
click at [885, 160] on span "Logout" at bounding box center [879, 162] width 30 height 11
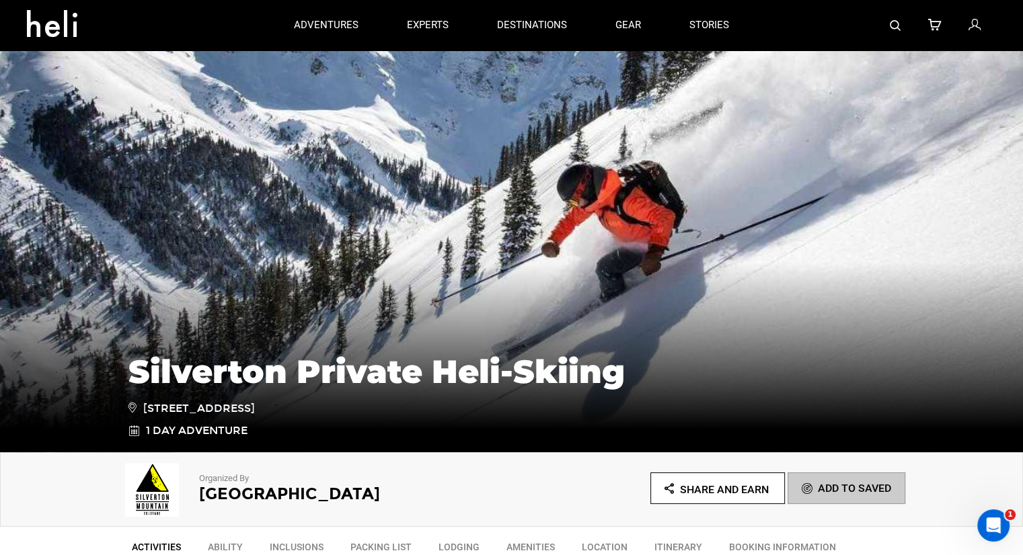
click at [895, 25] on img at bounding box center [895, 25] width 11 height 11
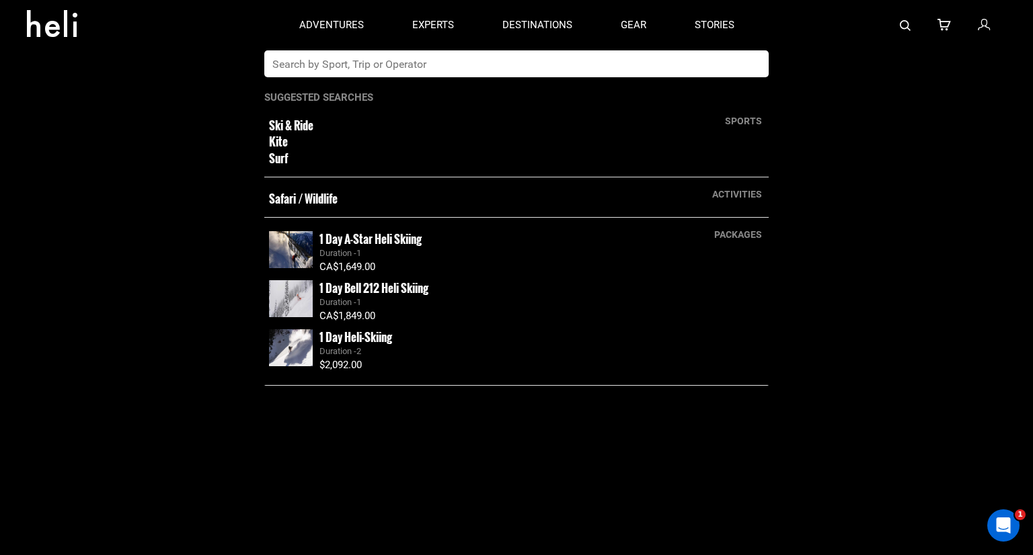
click at [578, 75] on input "text" at bounding box center [502, 63] width 477 height 27
type input "silverton"
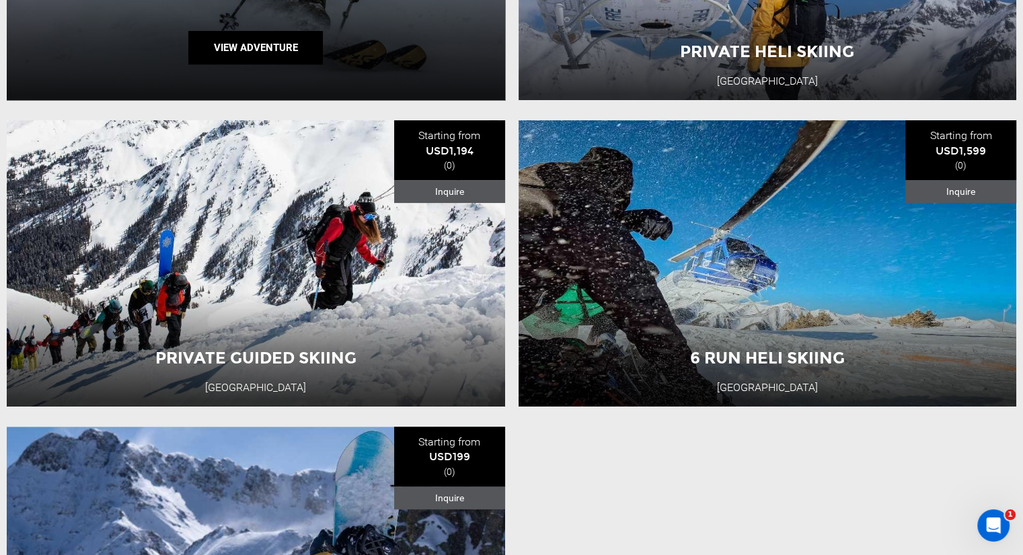
scroll to position [409, 0]
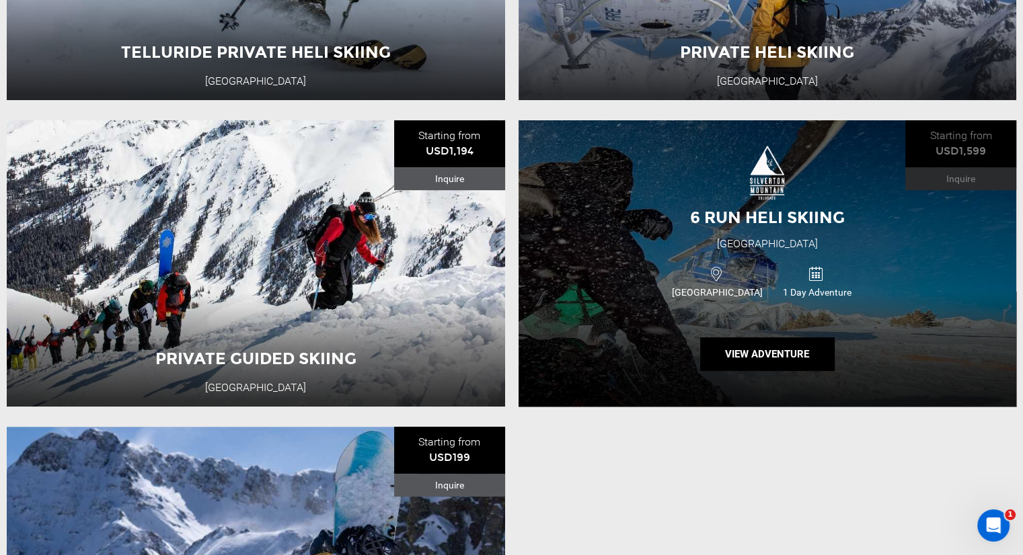
click at [691, 198] on div "6 Run Heli Skiing Silverton Mountain USA 1 Day Adventure View Adventure" at bounding box center [767, 263] width 498 height 286
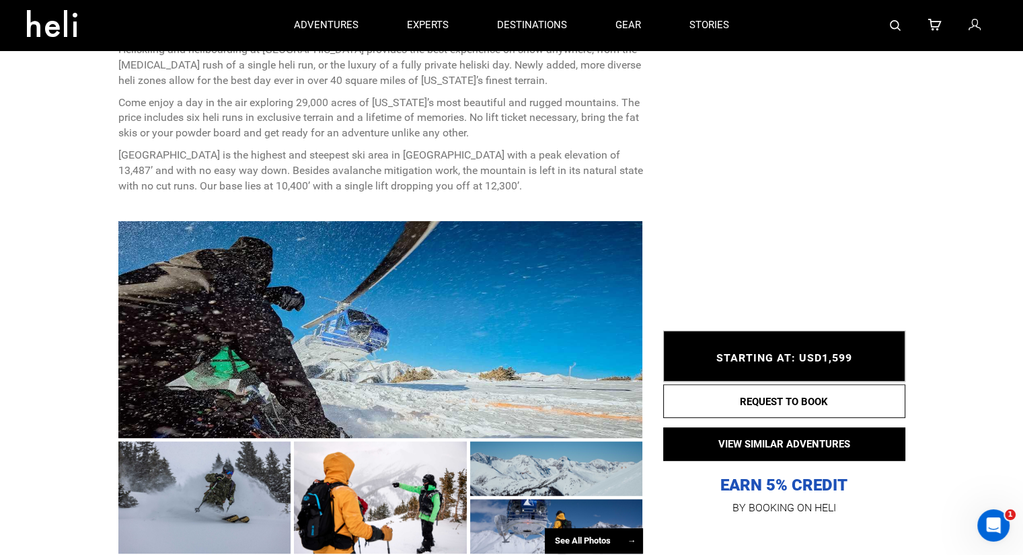
scroll to position [403, 0]
